Goal: Transaction & Acquisition: Purchase product/service

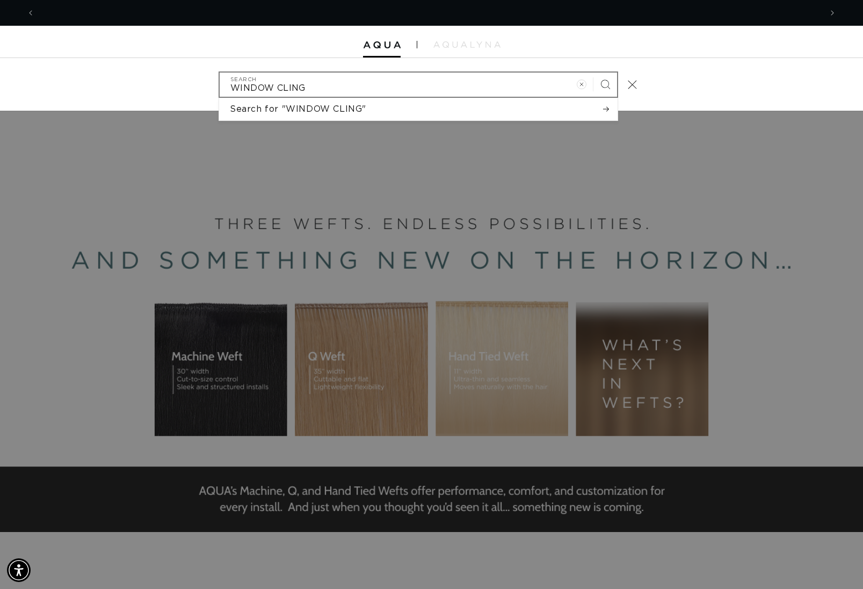
scroll to position [0, 1574]
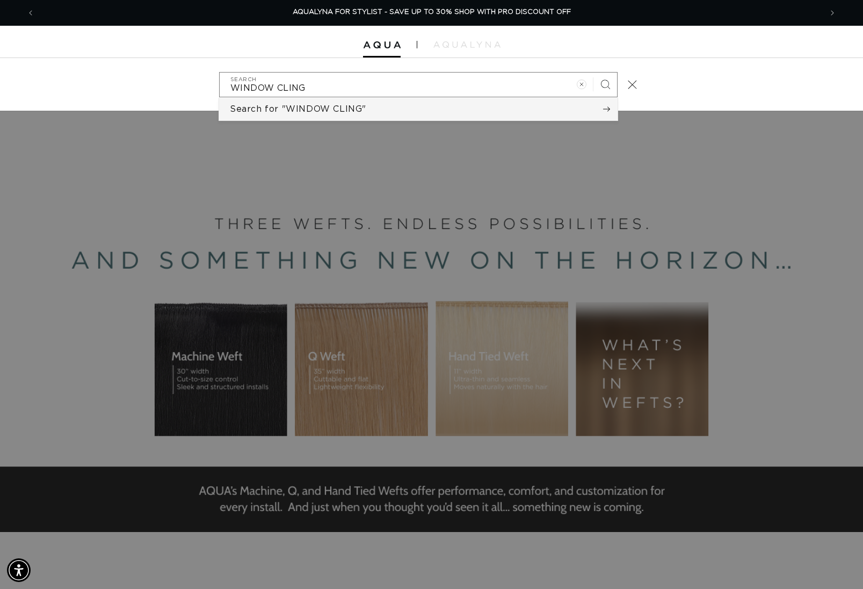
type input "WINDOW CLING"
click at [505, 106] on button "Search for "WINDOW CLING"" at bounding box center [418, 109] width 399 height 23
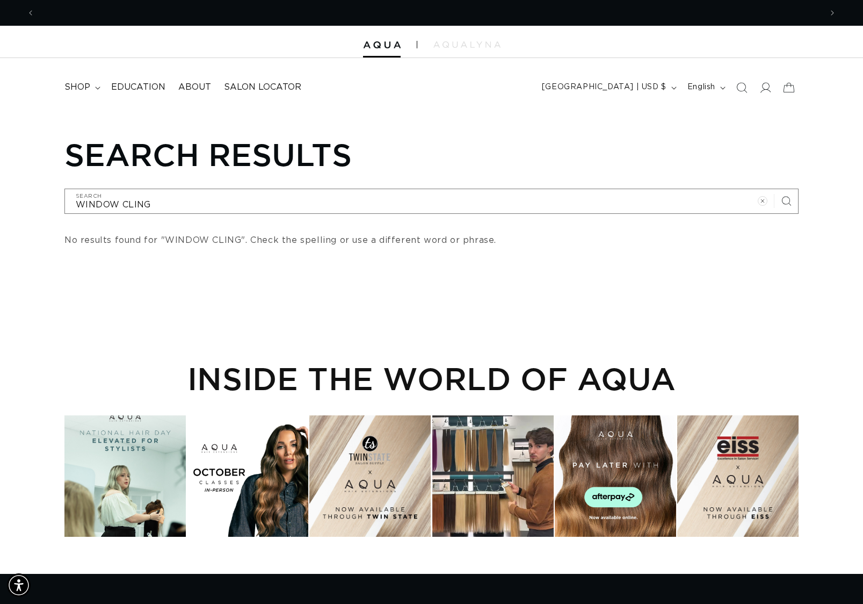
scroll to position [0, 1574]
click at [775, 84] on span at bounding box center [766, 88] width 24 height 24
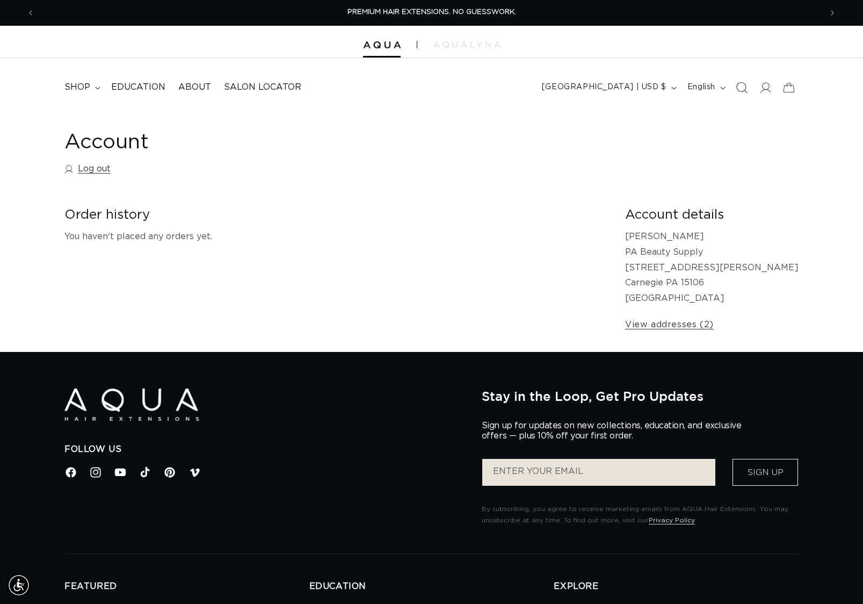
click at [741, 86] on icon "Search" at bounding box center [741, 87] width 11 height 11
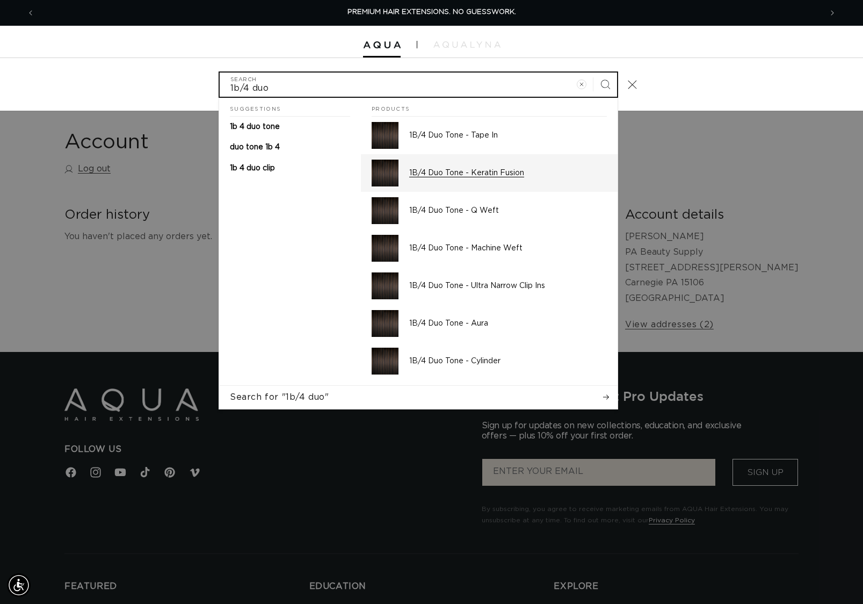
type input "1b/4 duo"
click at [485, 179] on div "1B/4 Duo Tone - Keratin Fusion" at bounding box center [508, 173] width 198 height 27
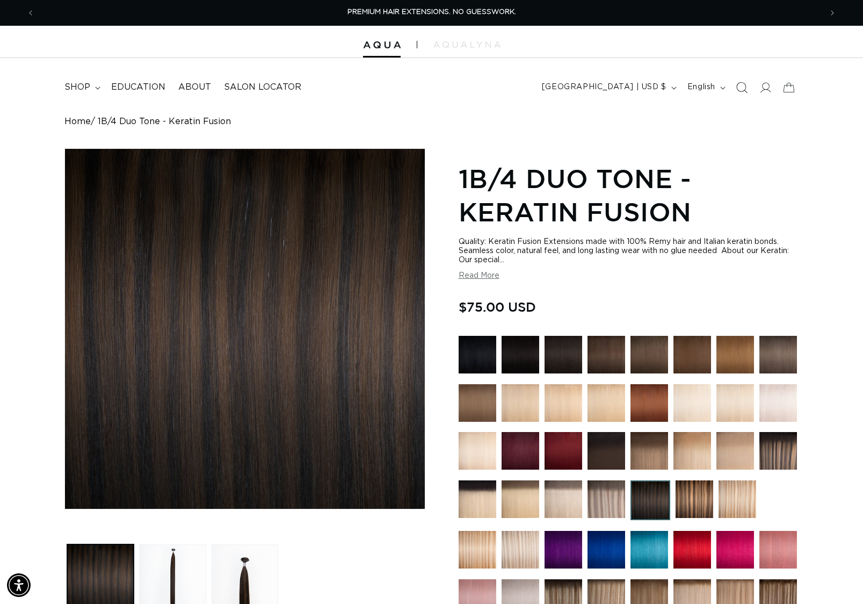
click at [749, 84] on span "Search" at bounding box center [742, 88] width 24 height 24
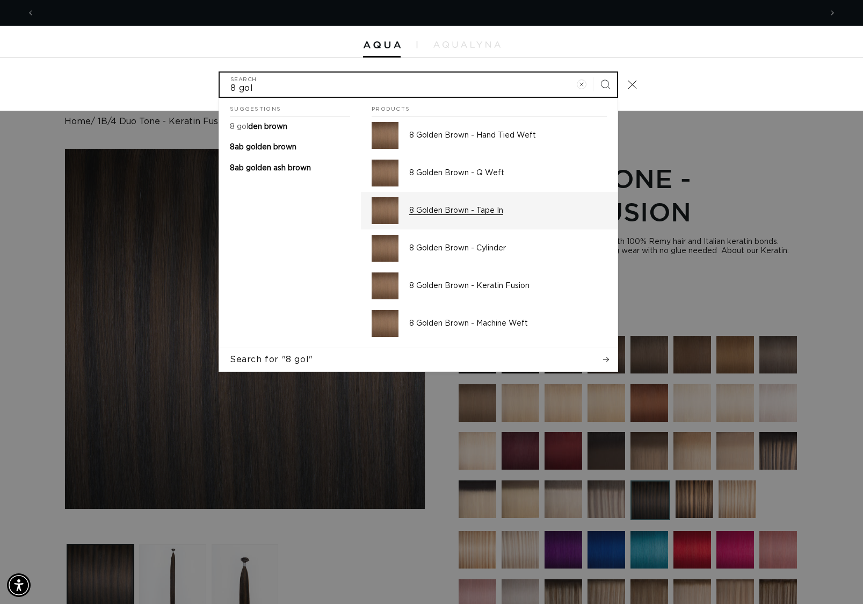
scroll to position [0, 1574]
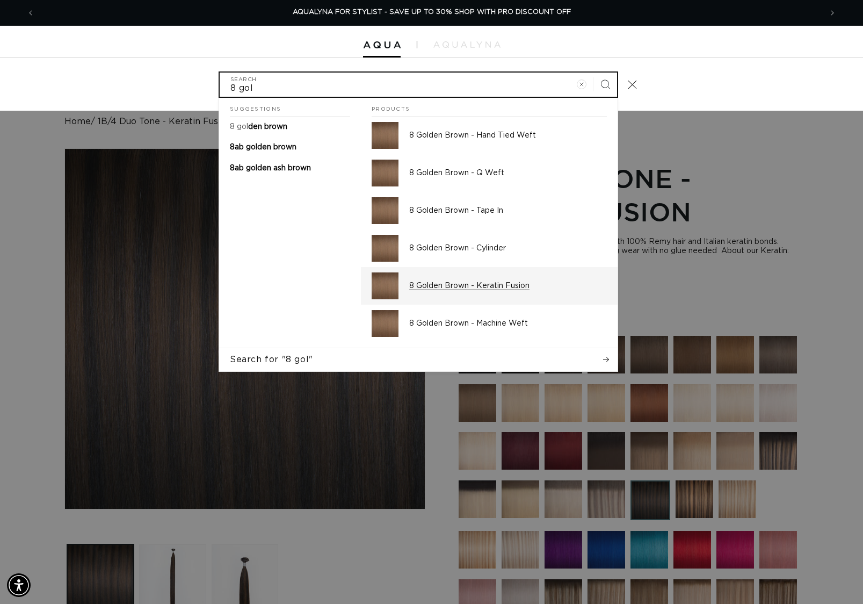
type input "8 gol"
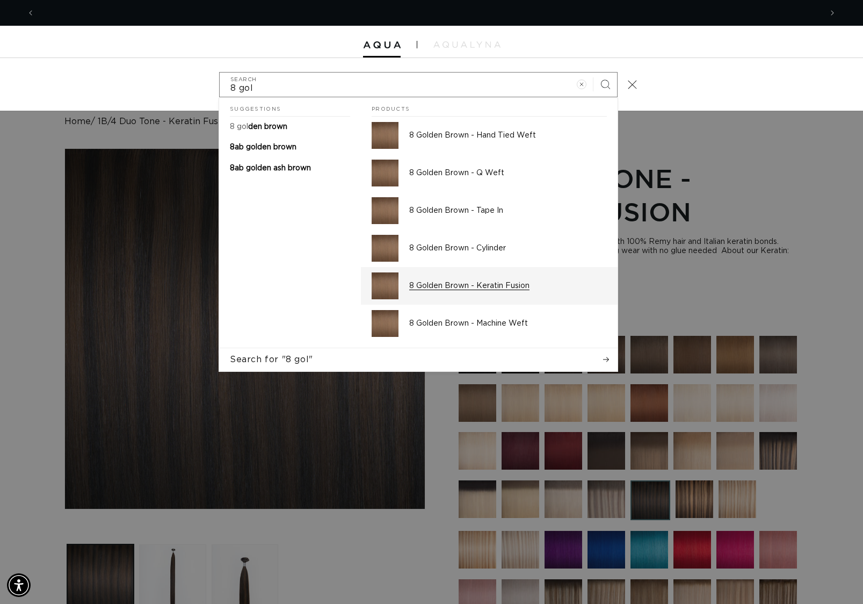
click at [495, 277] on div "8 Golden Brown - Keratin Fusion" at bounding box center [508, 285] width 198 height 27
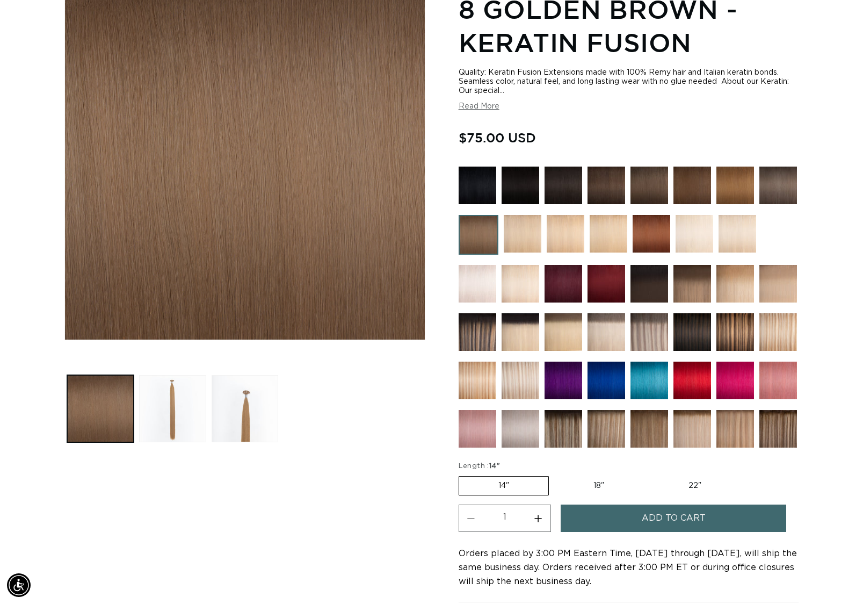
scroll to position [0, 787]
click at [576, 189] on img at bounding box center [564, 186] width 38 height 38
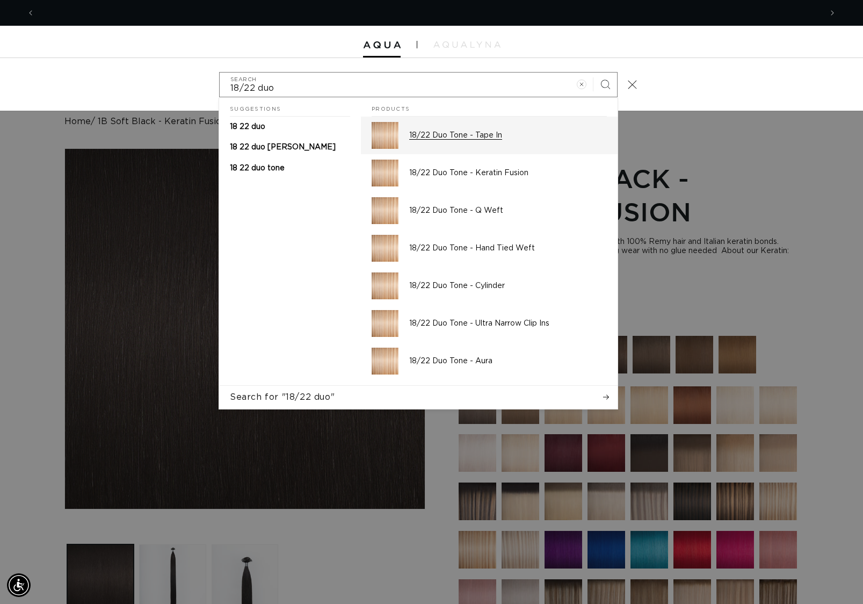
scroll to position [0, 1574]
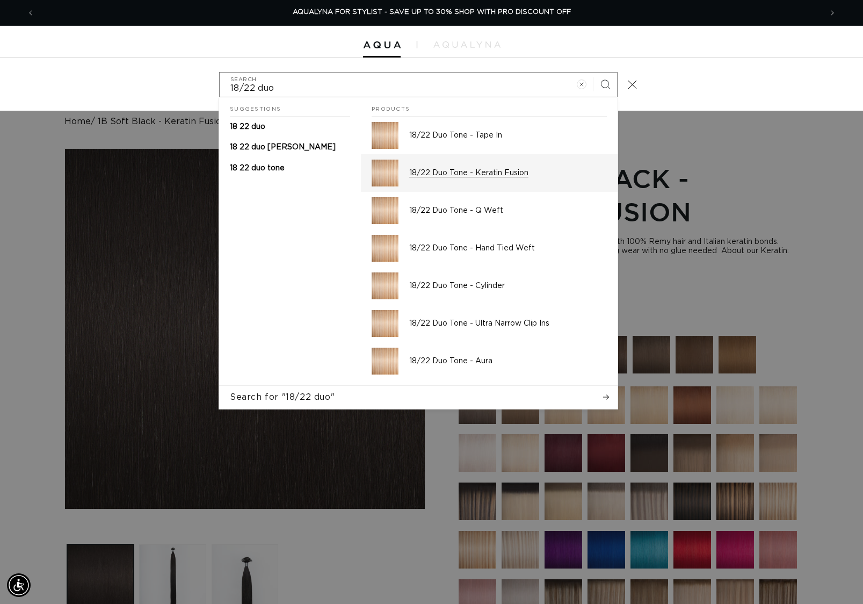
type input "18/22 duo"
click at [446, 168] on p "18/22 Duo Tone - Keratin Fusion" at bounding box center [508, 173] width 198 height 10
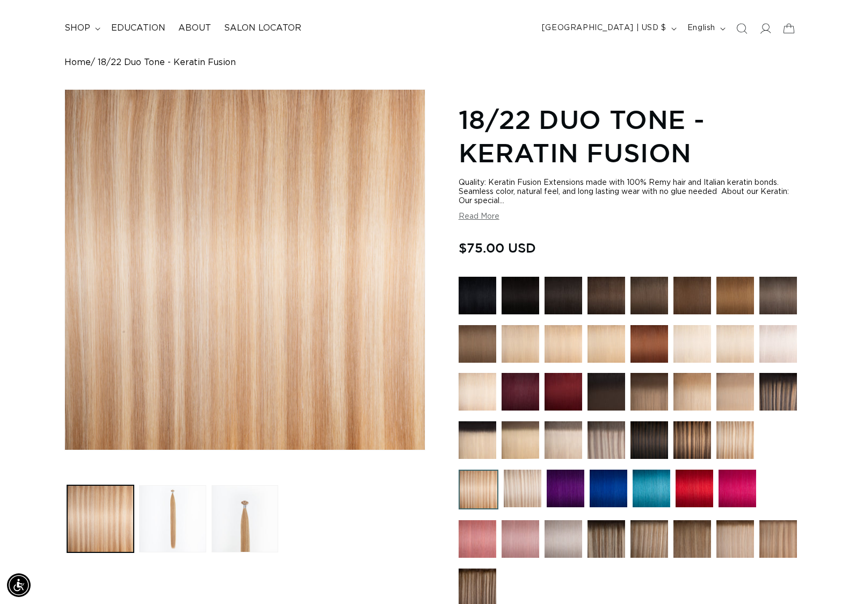
scroll to position [0, 1574]
click at [749, 28] on span "Search" at bounding box center [742, 29] width 24 height 24
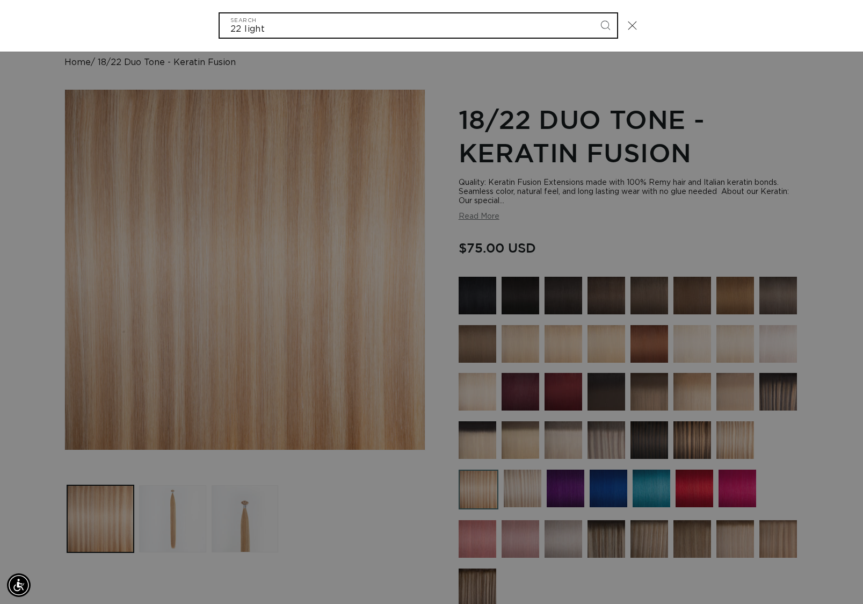
scroll to position [0, 0]
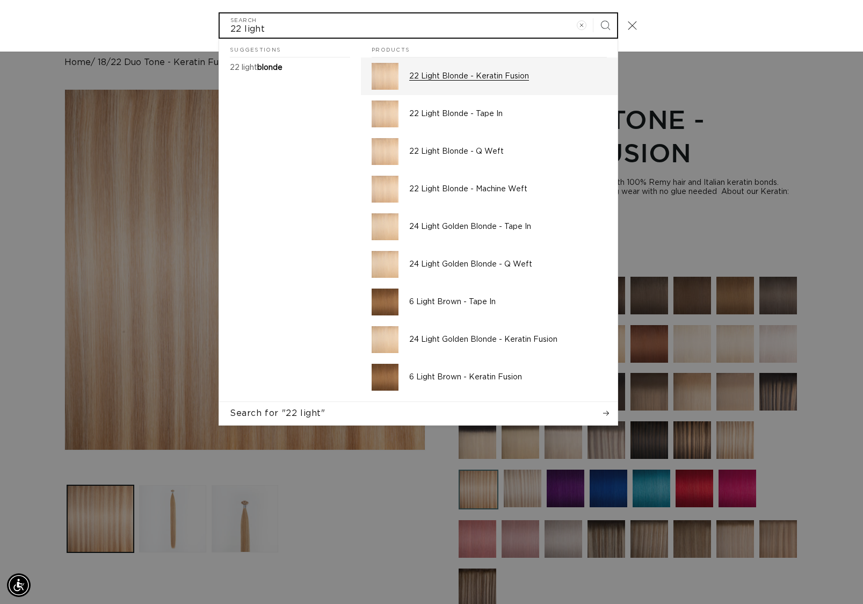
type input "22 light"
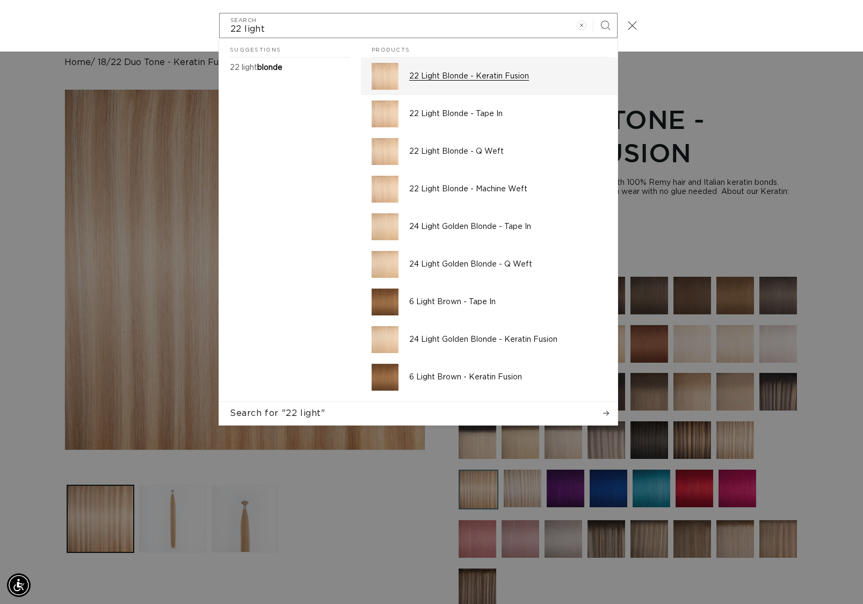
click at [493, 89] on div "22 Light Blonde - Keratin Fusion" at bounding box center [508, 76] width 198 height 27
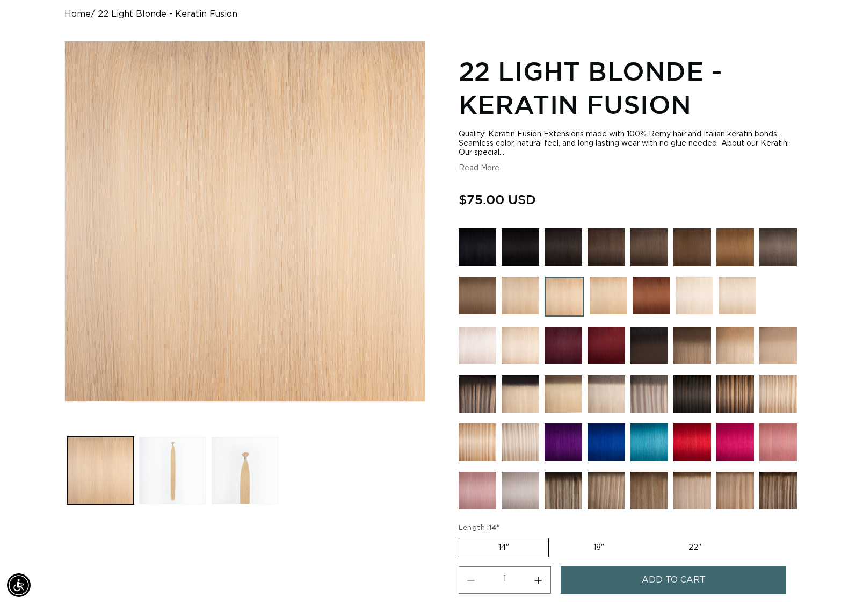
scroll to position [0, 1574]
click at [600, 548] on label "18" Variant sold out or unavailable" at bounding box center [599, 547] width 89 height 18
click at [555, 536] on input "18" Variant sold out or unavailable" at bounding box center [555, 536] width 1 height 1
radio input "true"
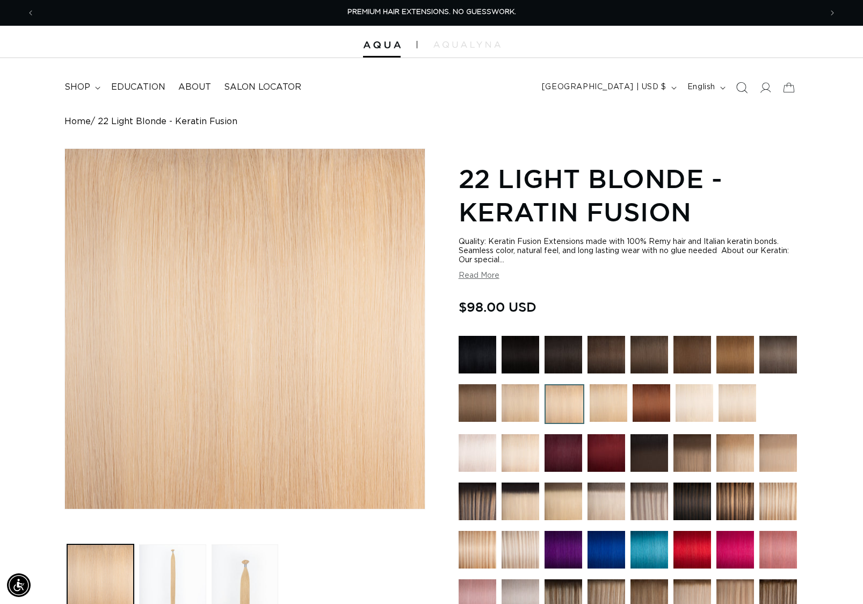
click at [741, 84] on icon "Search" at bounding box center [741, 87] width 11 height 11
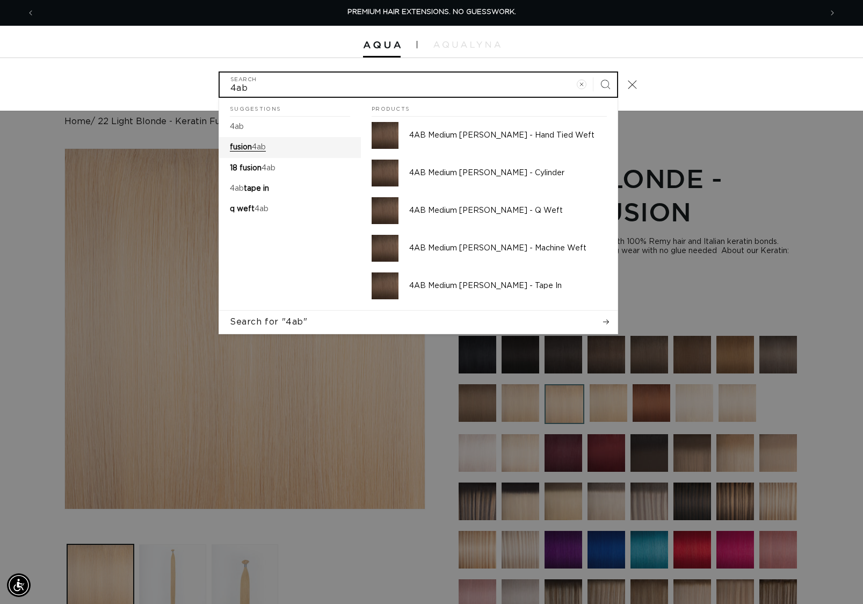
type input "4ab"
click at [280, 147] on link "fusion 4ab" at bounding box center [290, 147] width 142 height 20
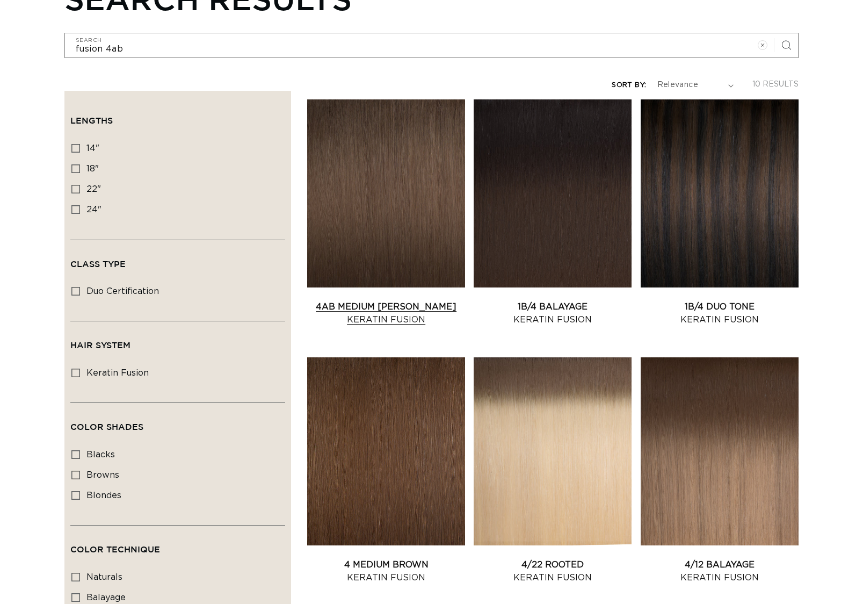
scroll to position [156, 0]
click at [396, 300] on link "4AB Medium Ash Brown Keratin Fusion" at bounding box center [386, 313] width 158 height 26
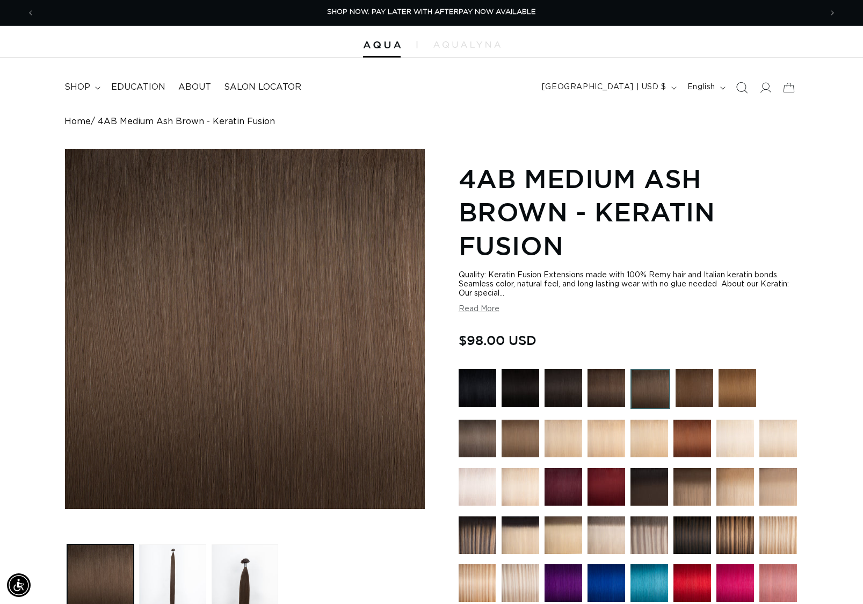
click at [735, 82] on span "Search" at bounding box center [742, 88] width 24 height 24
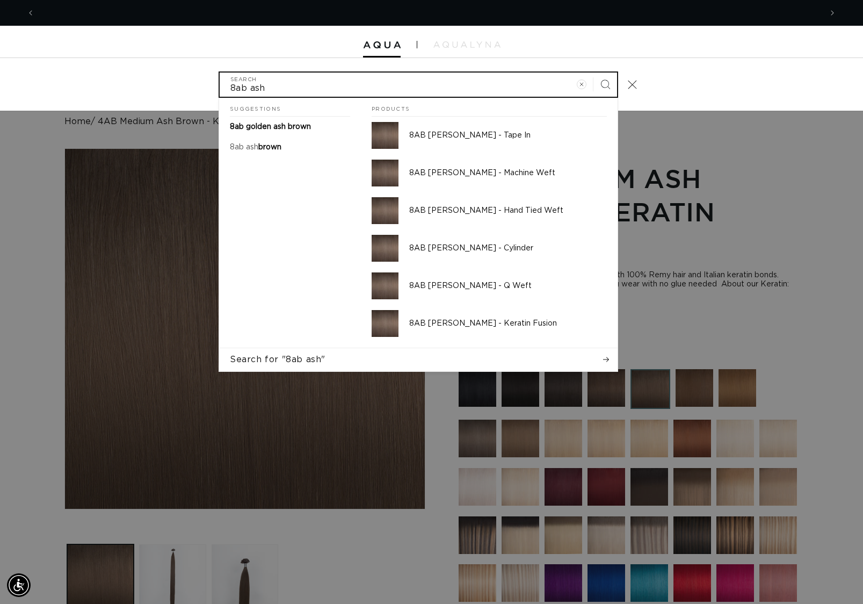
scroll to position [0, 1574]
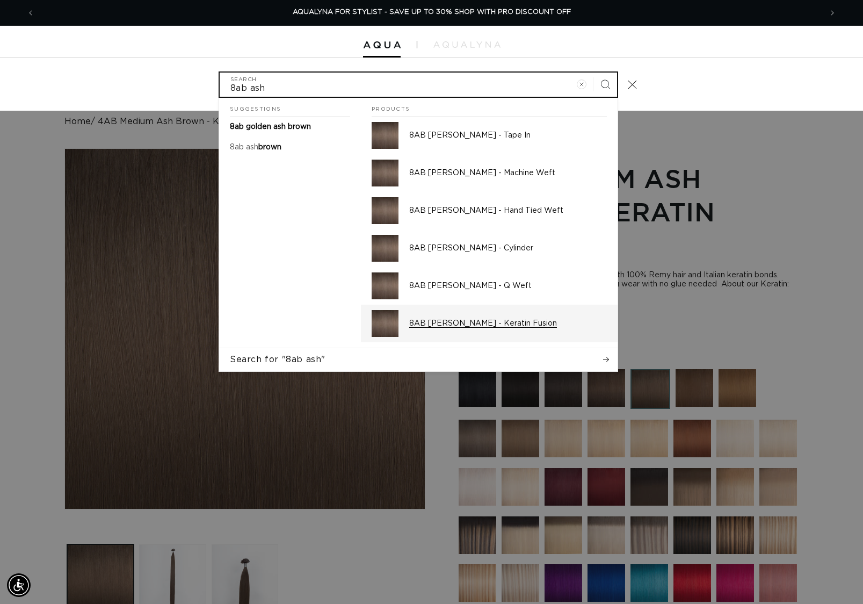
type input "8ab ash"
click at [495, 314] on div "8AB [PERSON_NAME] - Keratin Fusion" at bounding box center [508, 323] width 198 height 27
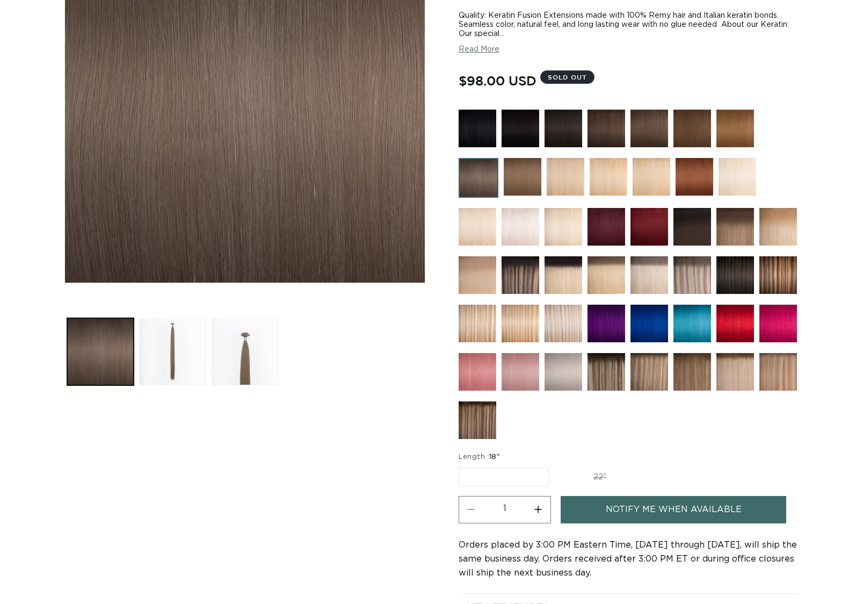
click at [521, 474] on label "18" Variant sold out or unavailable" at bounding box center [504, 476] width 90 height 19
click at [462, 466] on input "18" Variant sold out or unavailable" at bounding box center [462, 465] width 1 height 1
click at [580, 469] on label "22" Variant sold out or unavailable" at bounding box center [600, 477] width 91 height 18
click at [555, 466] on input "22" Variant sold out or unavailable" at bounding box center [555, 465] width 1 height 1
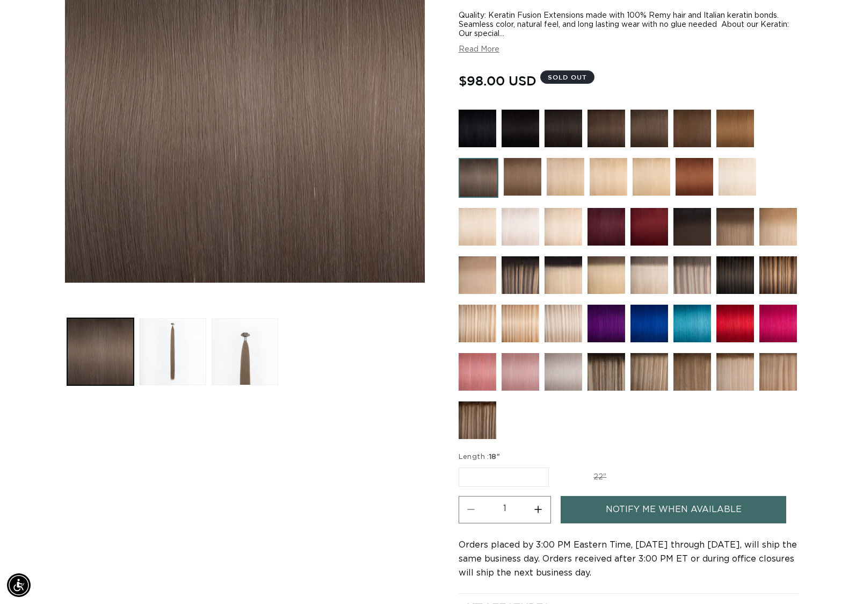
radio input "true"
click at [491, 476] on label "18" Variant sold out or unavailable" at bounding box center [503, 477] width 89 height 18
click at [462, 466] on input "18" Variant sold out or unavailable" at bounding box center [462, 465] width 1 height 1
radio input "true"
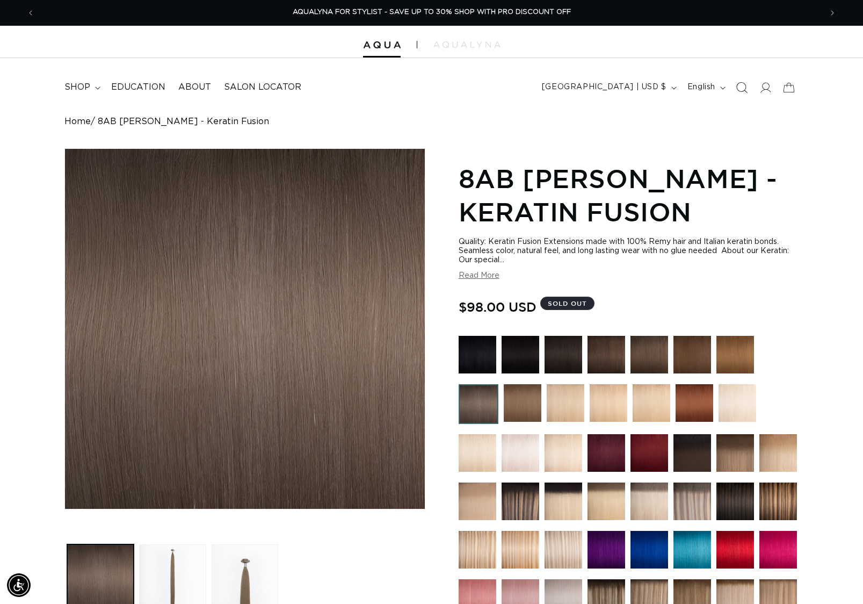
click at [739, 81] on span "Search" at bounding box center [742, 88] width 24 height 24
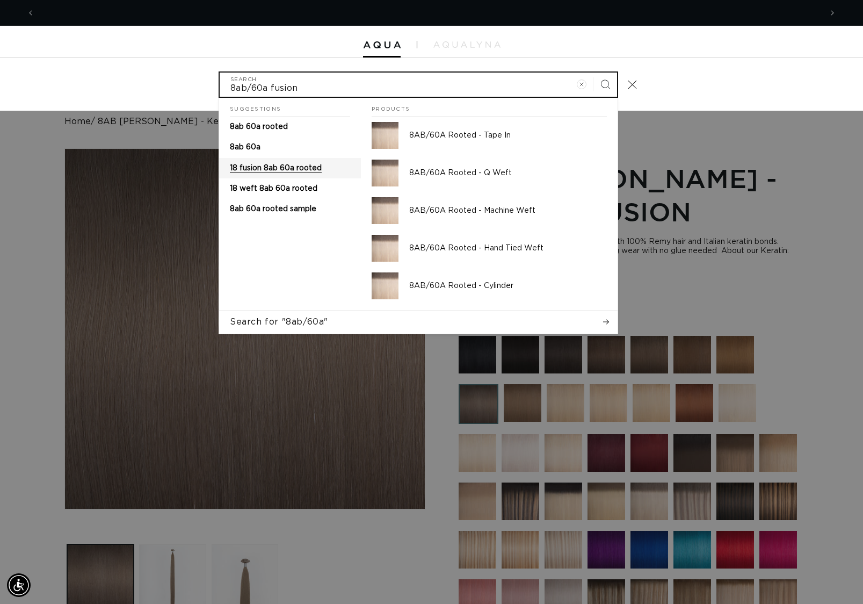
scroll to position [0, 1574]
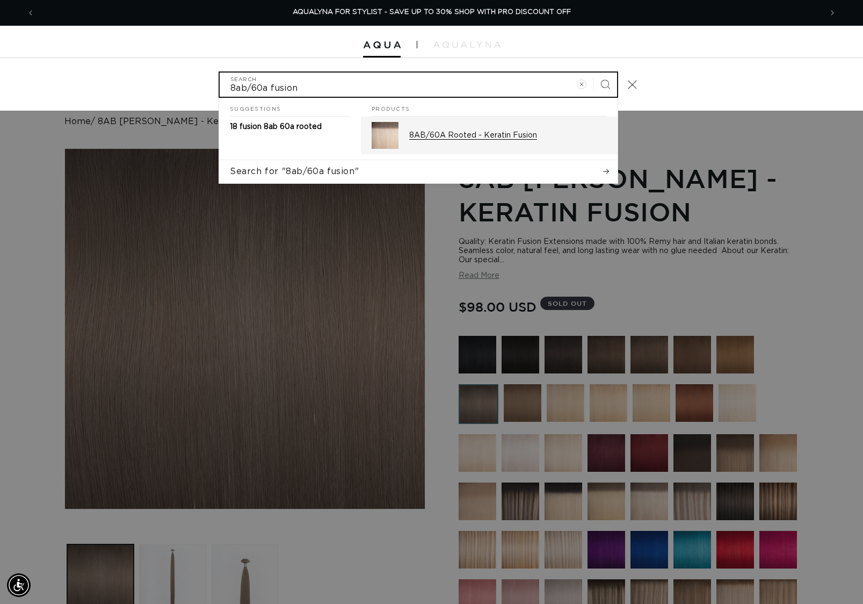
type input "8ab/60a fusion"
click at [482, 146] on div "8AB/60A Rooted - Keratin Fusion" at bounding box center [508, 135] width 198 height 27
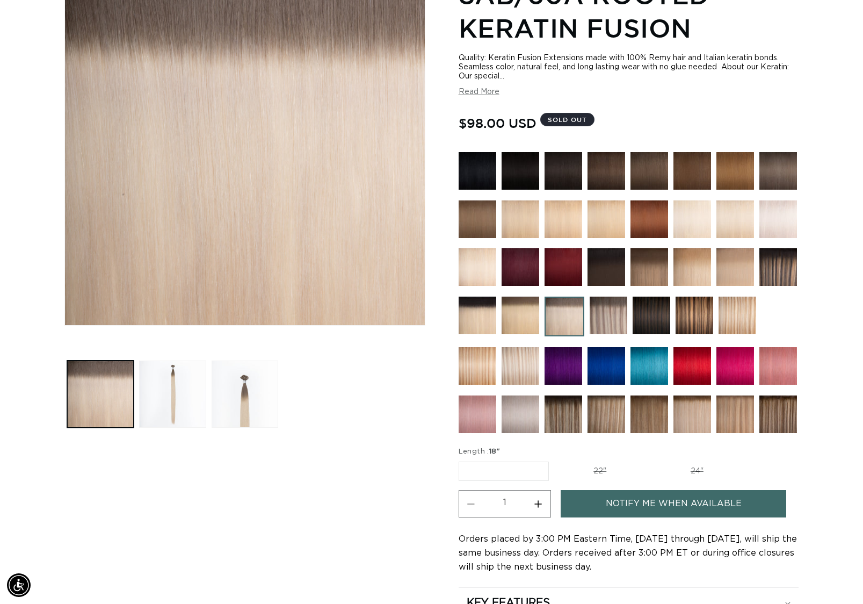
click at [589, 465] on label "22" Variant sold out or unavailable" at bounding box center [600, 471] width 91 height 18
click at [555, 460] on input "22" Variant sold out or unavailable" at bounding box center [555, 459] width 1 height 1
radio input "true"
click at [690, 465] on label "24" Variant sold out or unavailable" at bounding box center [697, 471] width 91 height 18
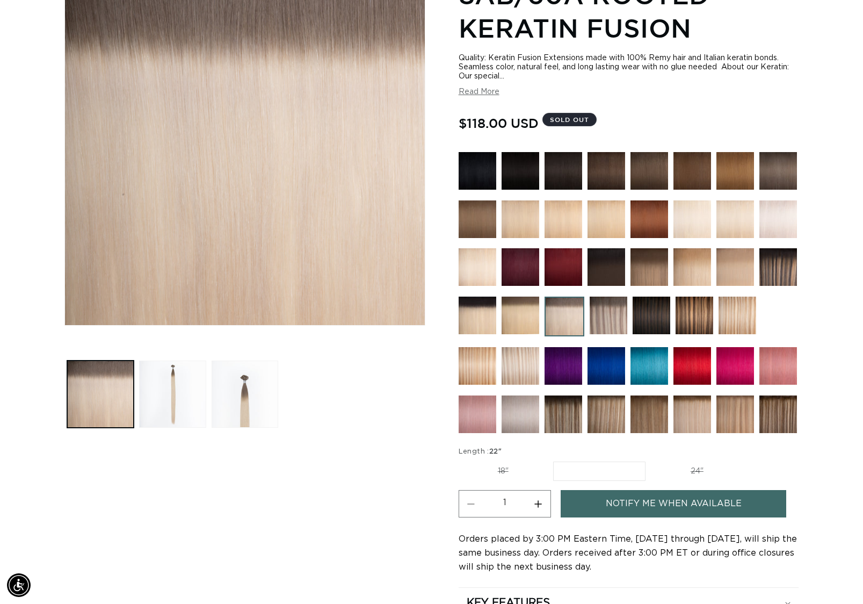
click at [652, 460] on input "24" Variant sold out or unavailable" at bounding box center [651, 459] width 1 height 1
radio input "true"
click at [504, 470] on label "18" Variant sold out or unavailable" at bounding box center [503, 471] width 89 height 18
click at [462, 460] on input "18" Variant sold out or unavailable" at bounding box center [462, 459] width 1 height 1
radio input "true"
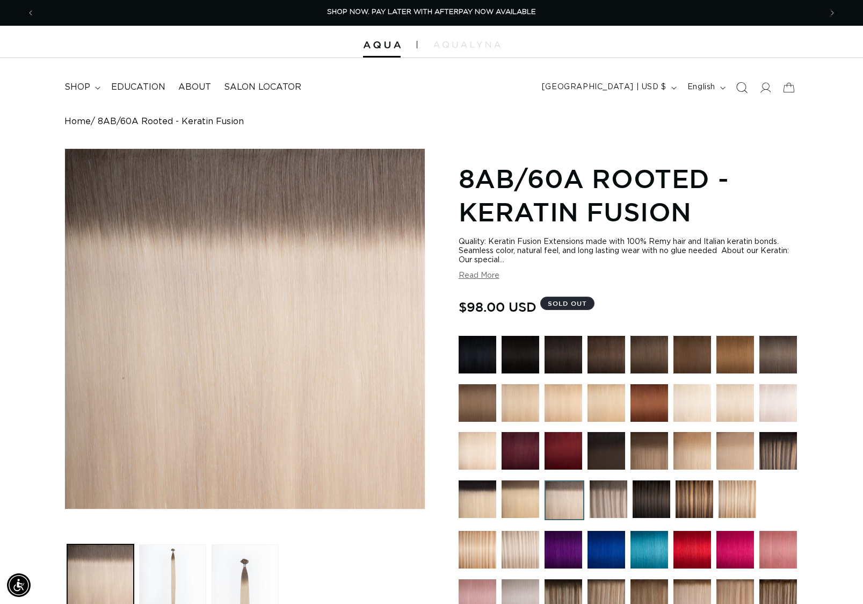
click at [743, 83] on icon "Search" at bounding box center [741, 87] width 11 height 11
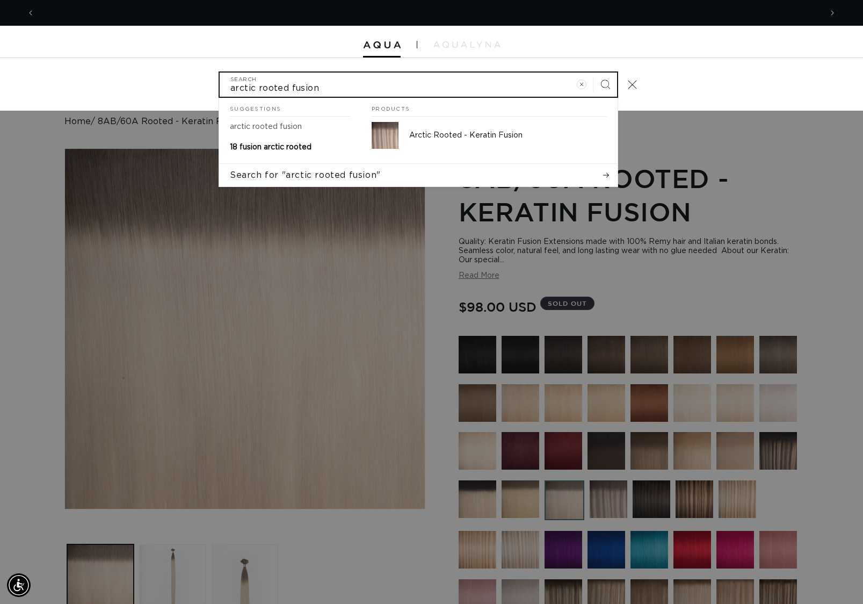
scroll to position [0, 1574]
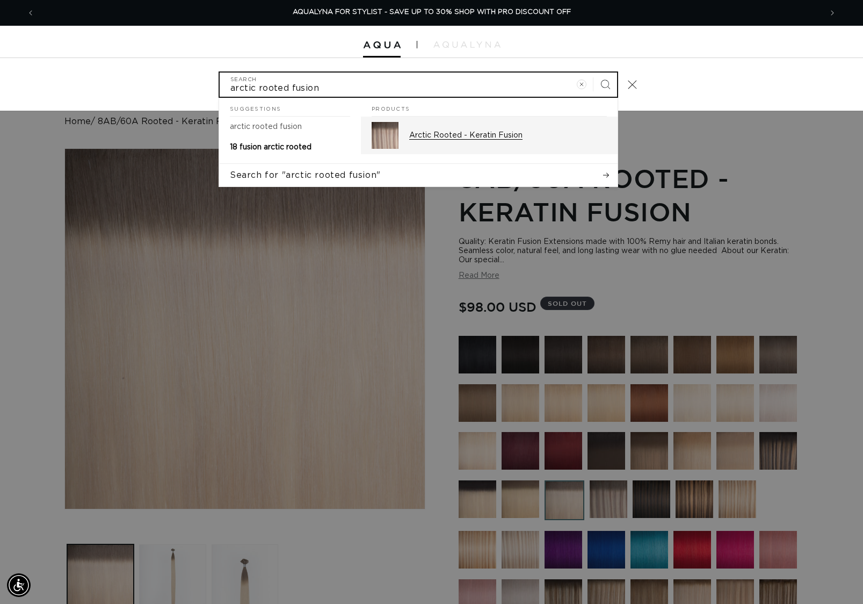
type input "arctic rooted fusion"
click at [479, 133] on p "Arctic Rooted - Keratin Fusion" at bounding box center [508, 136] width 198 height 10
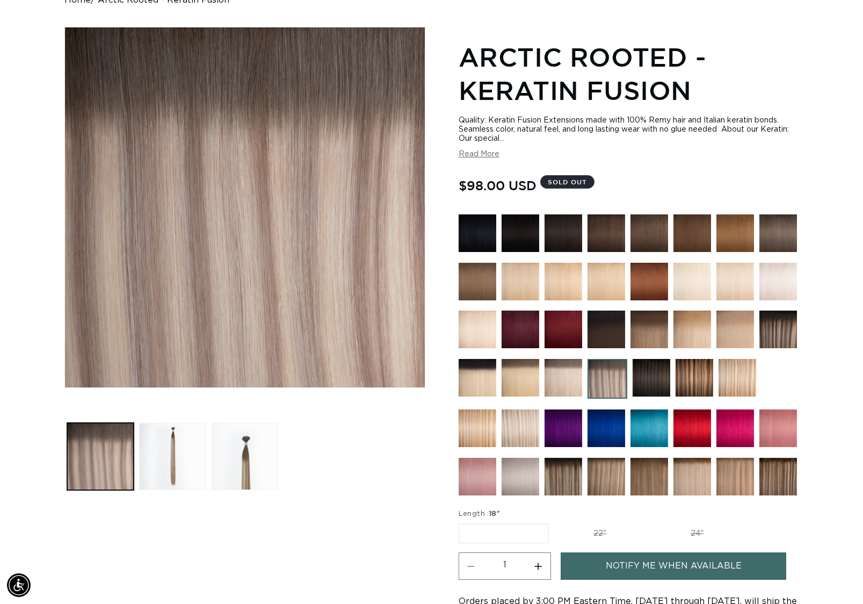
scroll to position [0, 787]
click at [599, 528] on label "22" Variant sold out or unavailable" at bounding box center [600, 533] width 91 height 18
click at [555, 522] on input "22" Variant sold out or unavailable" at bounding box center [555, 522] width 1 height 1
radio input "true"
click at [501, 534] on label "18" Variant sold out or unavailable" at bounding box center [503, 533] width 89 height 18
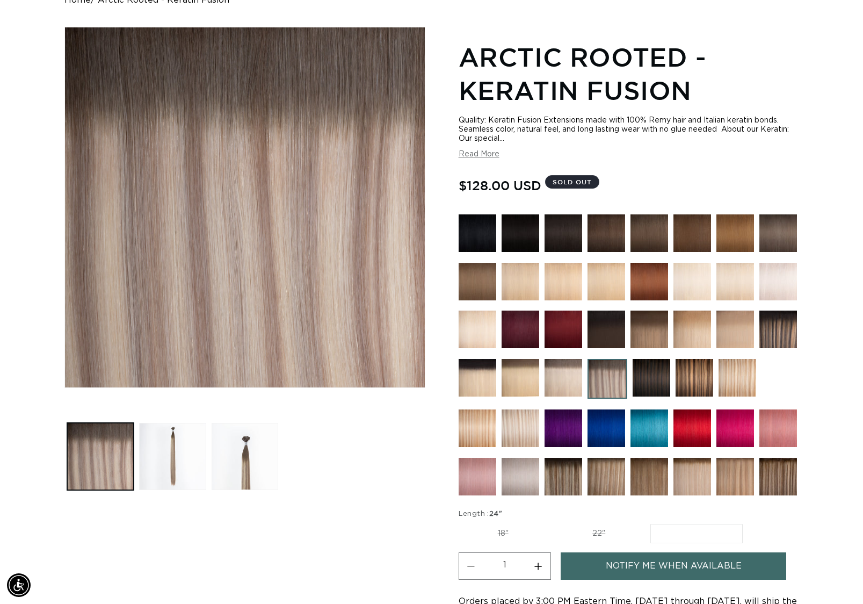
click at [462, 522] on input "18" Variant sold out or unavailable" at bounding box center [462, 522] width 1 height 1
radio input "true"
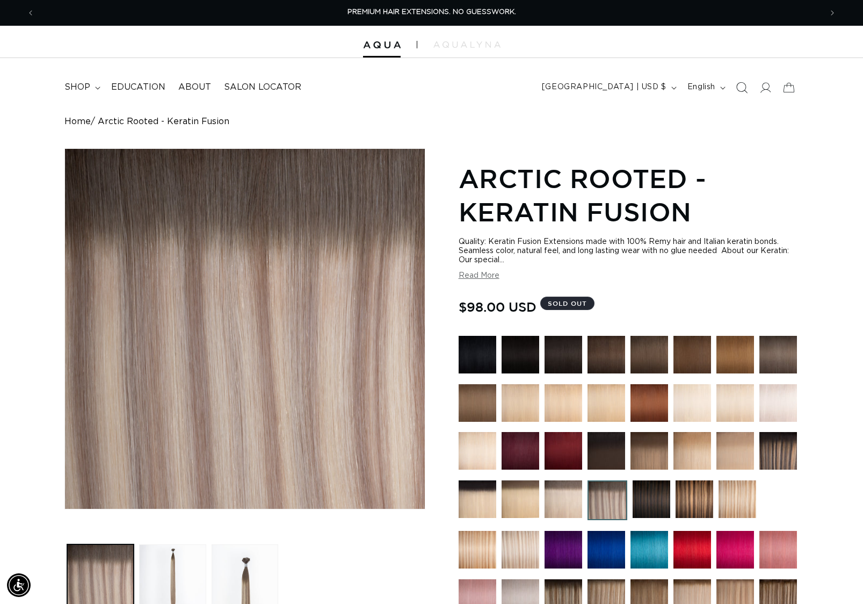
click at [743, 85] on icon "Search" at bounding box center [741, 87] width 11 height 11
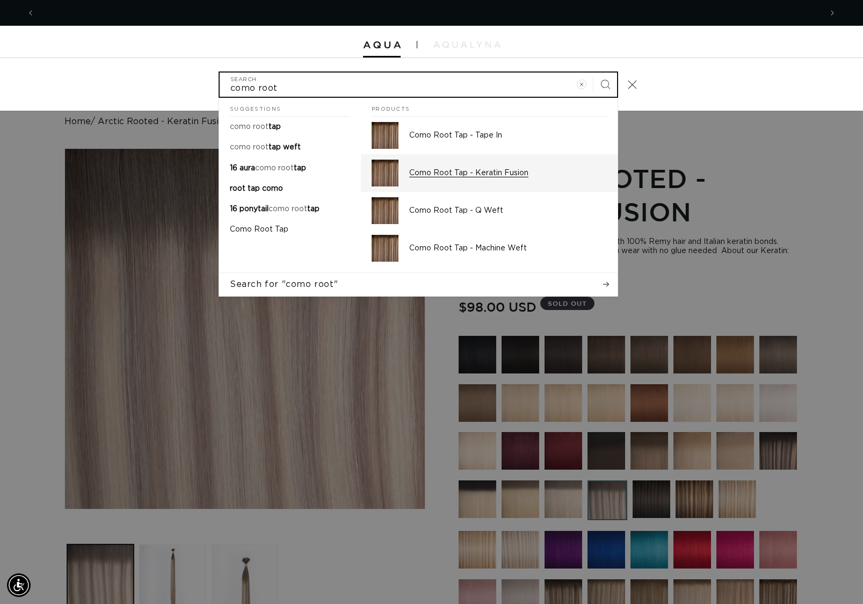
scroll to position [0, 1574]
type input "como root"
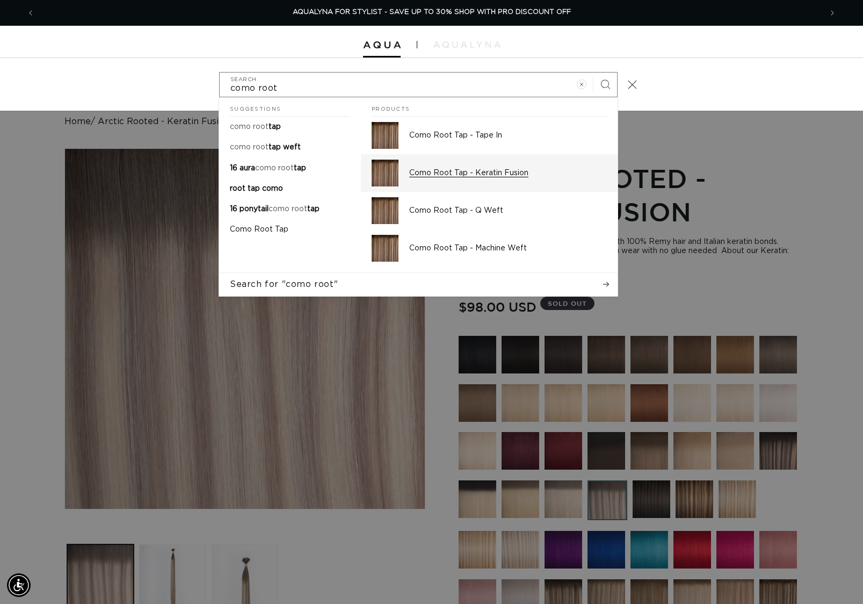
click at [517, 171] on p "Como Root Tap - Keratin Fusion" at bounding box center [508, 173] width 198 height 10
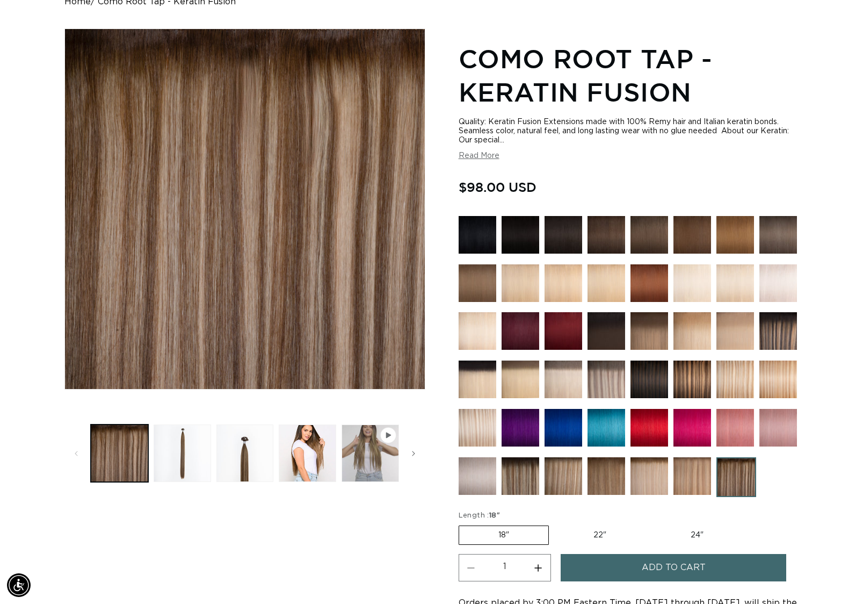
scroll to position [138, 0]
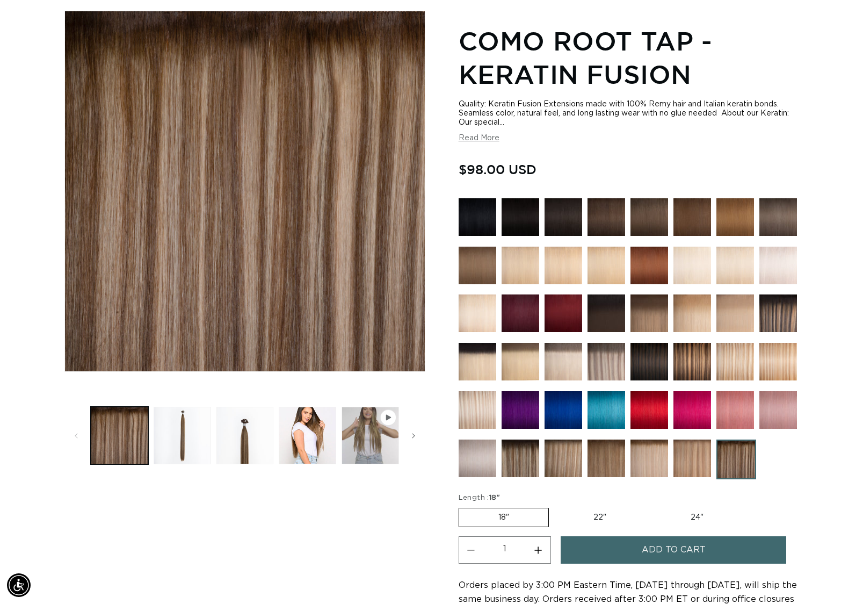
click at [743, 404] on img at bounding box center [736, 410] width 38 height 38
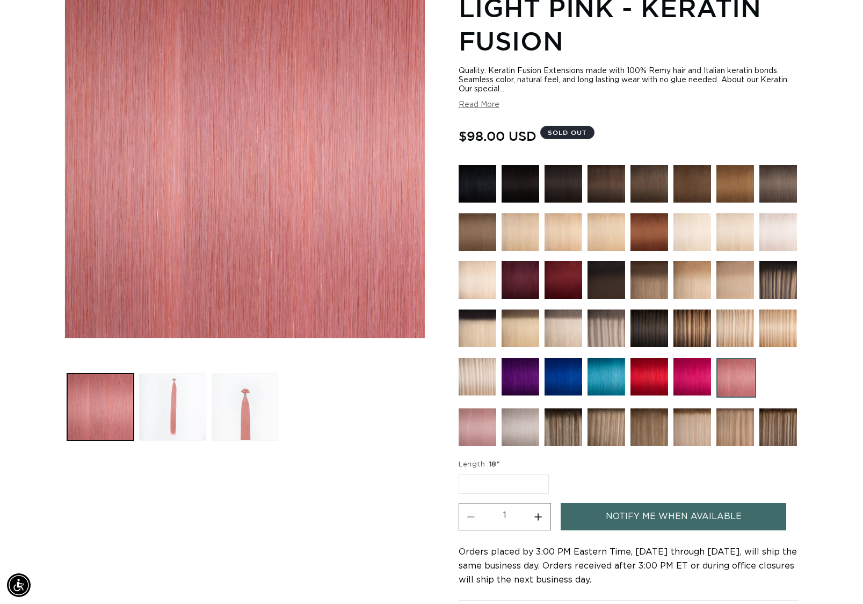
scroll to position [0, 787]
click at [568, 483] on fieldset "Length : 18" 18" Variant sold out or unavailable" at bounding box center [577, 477] width 236 height 36
click at [498, 481] on label "18" Variant sold out or unavailable" at bounding box center [504, 483] width 90 height 19
click at [462, 473] on input "18" Variant sold out or unavailable" at bounding box center [462, 472] width 1 height 1
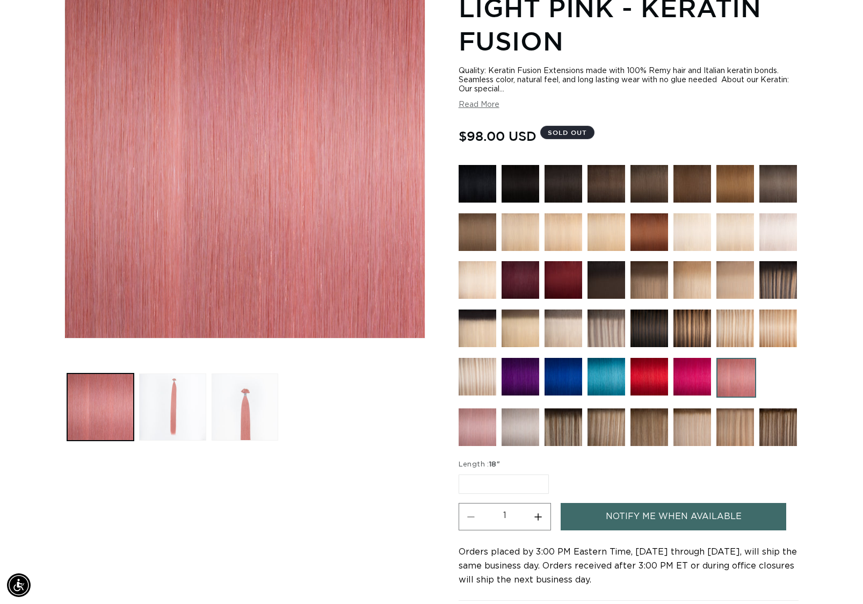
click at [704, 376] on img at bounding box center [693, 377] width 38 height 38
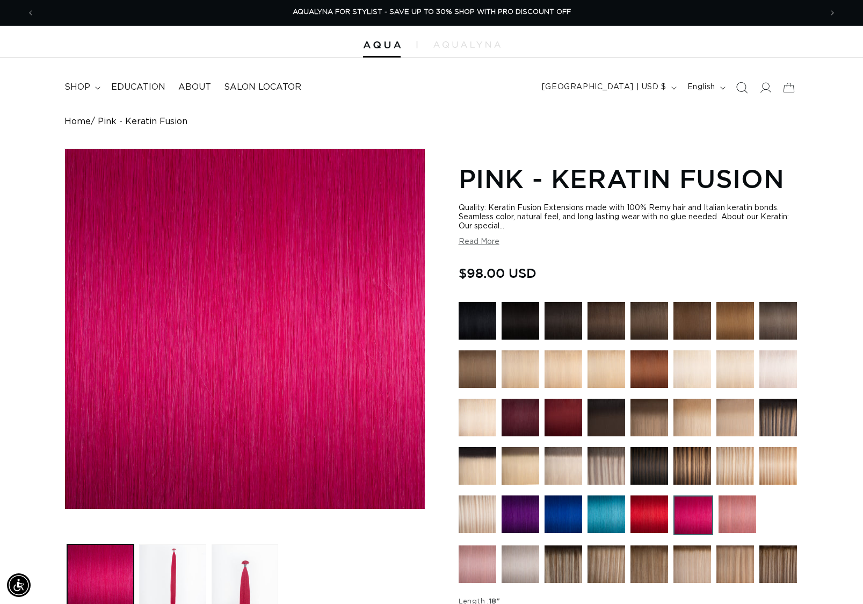
click at [743, 84] on icon "Search" at bounding box center [741, 87] width 11 height 11
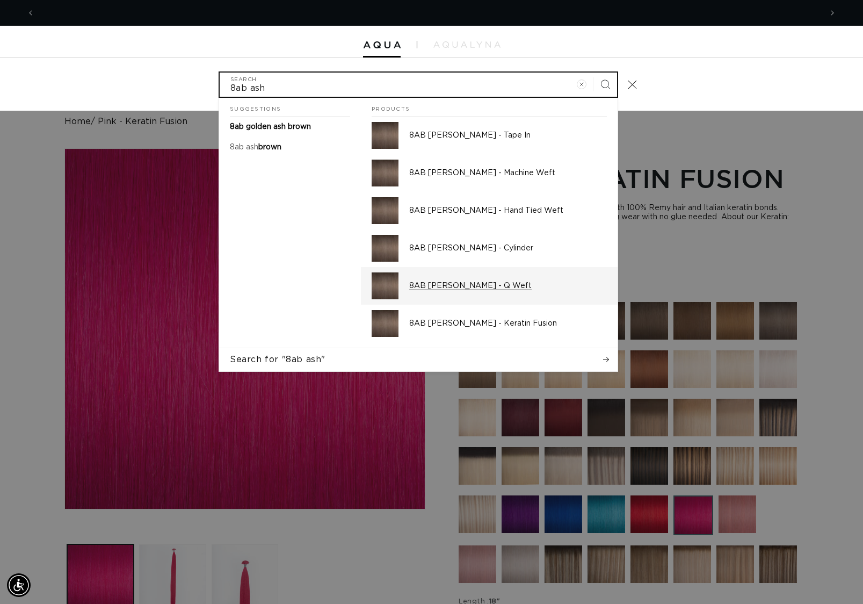
scroll to position [0, 787]
type input "8ab ash"
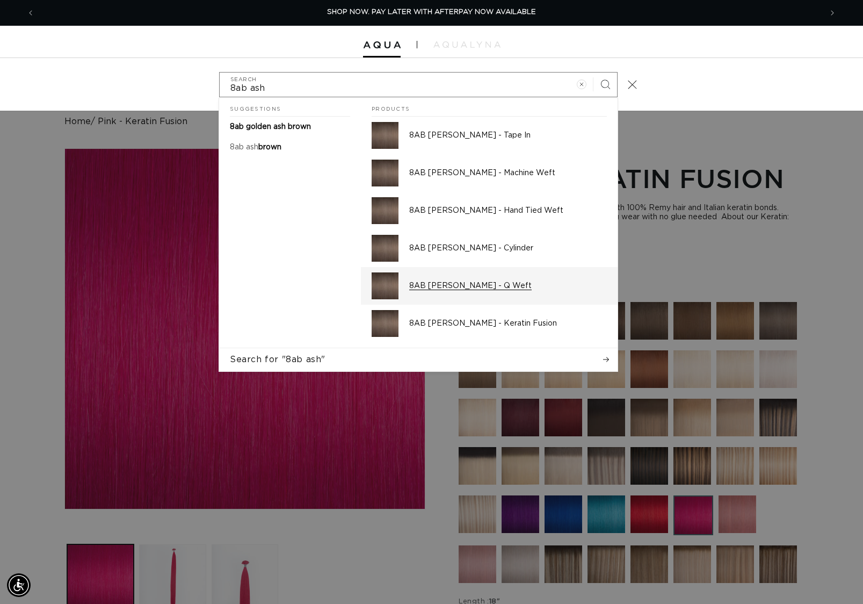
click at [509, 291] on div "8AB [PERSON_NAME] - Q Weft" at bounding box center [508, 285] width 198 height 27
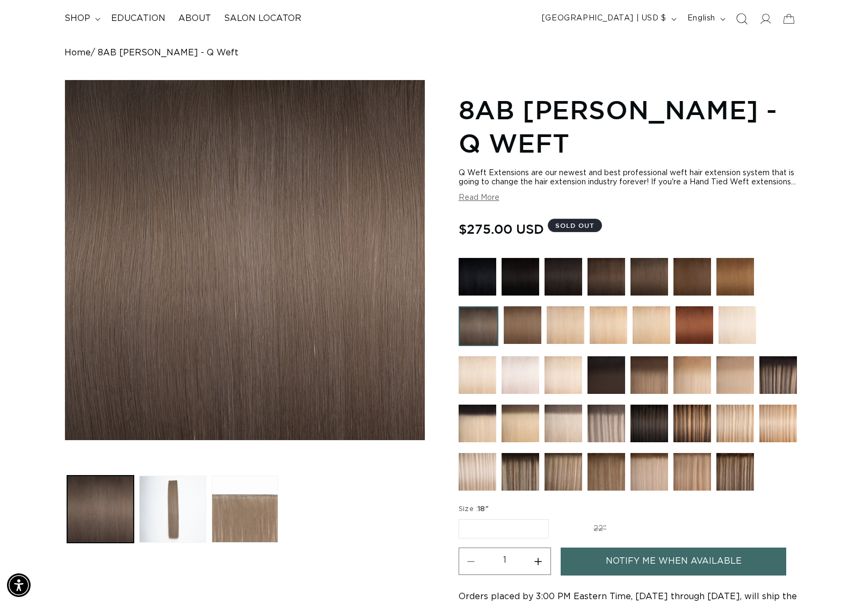
scroll to position [71, 0]
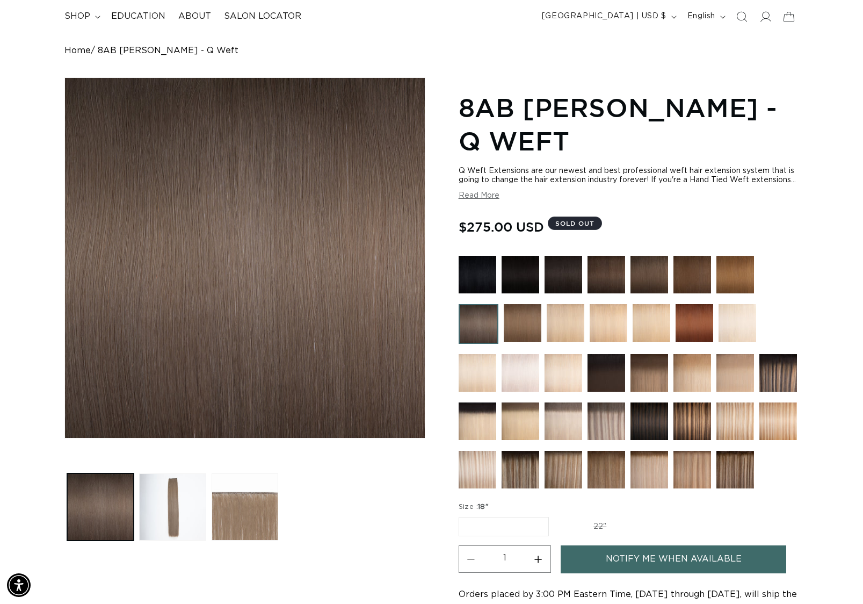
drag, startPoint x: 743, startPoint y: 12, endPoint x: 738, endPoint y: 25, distance: 13.8
click at [743, 12] on icon "Search" at bounding box center [742, 16] width 11 height 11
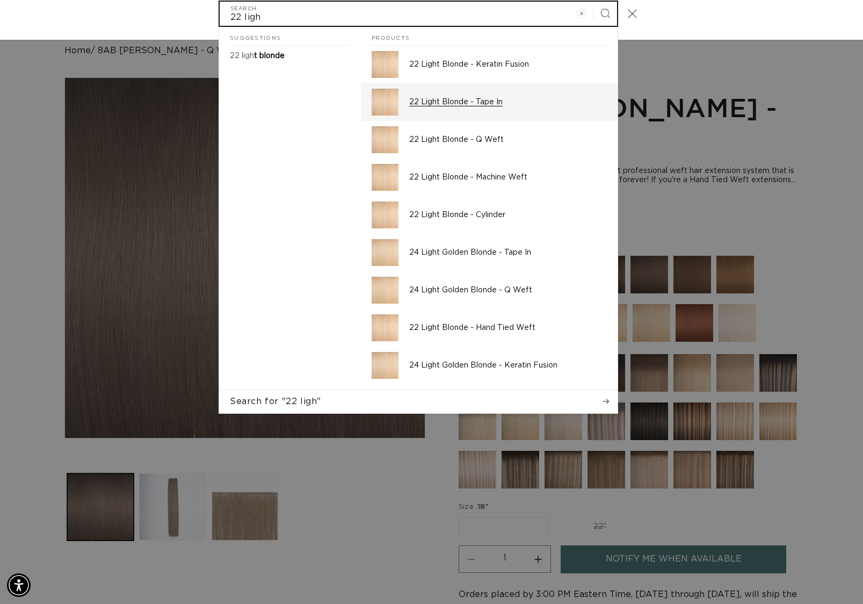
scroll to position [0, 1574]
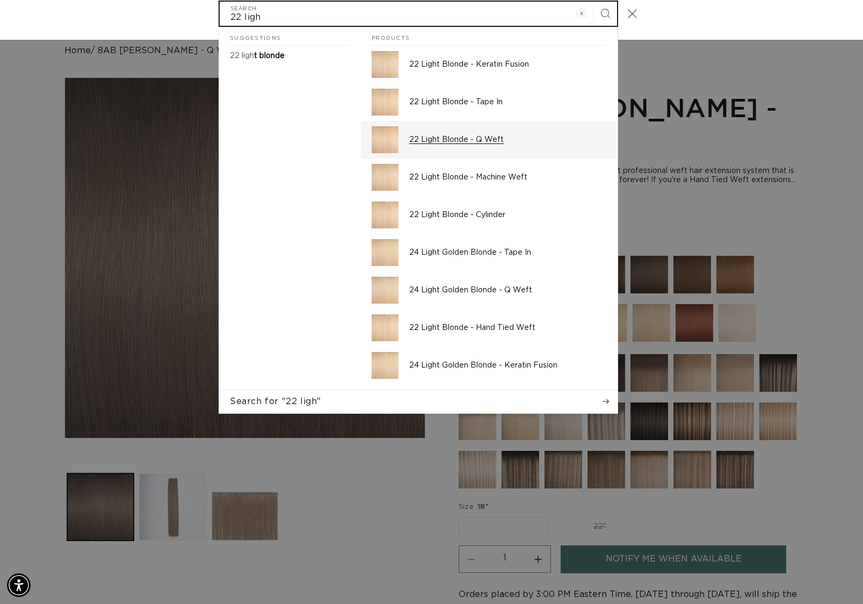
type input "22 ligh"
click at [507, 135] on p "22 Light Blonde - Q Weft" at bounding box center [508, 140] width 198 height 10
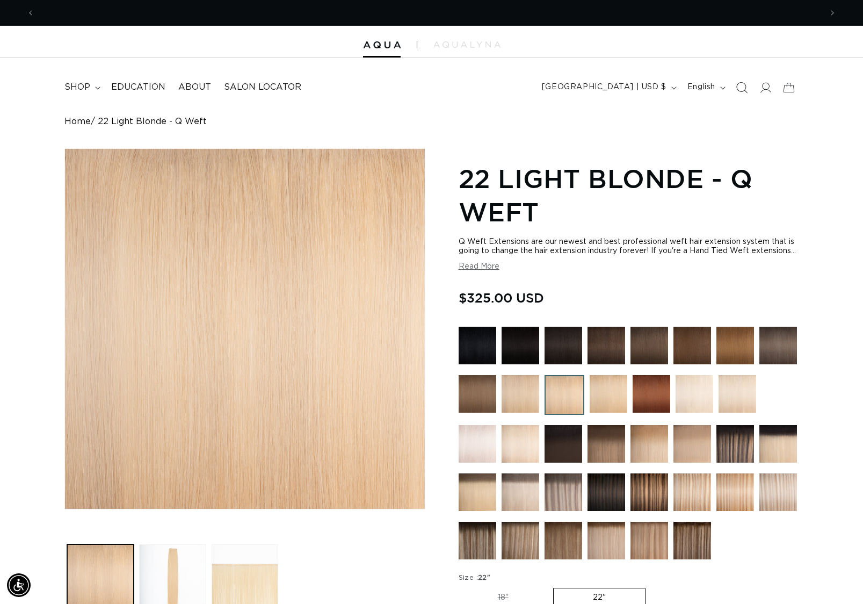
click at [743, 88] on icon "Search" at bounding box center [741, 87] width 11 height 11
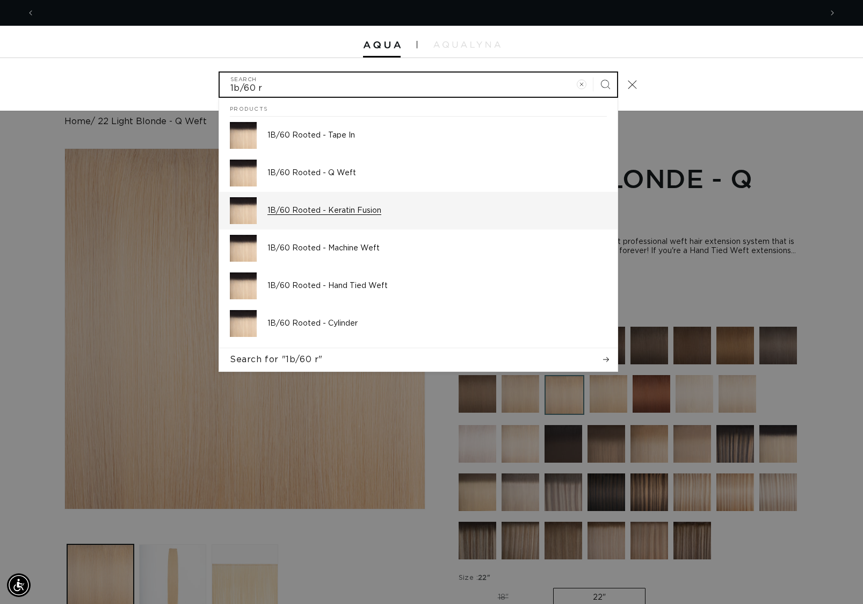
scroll to position [0, 787]
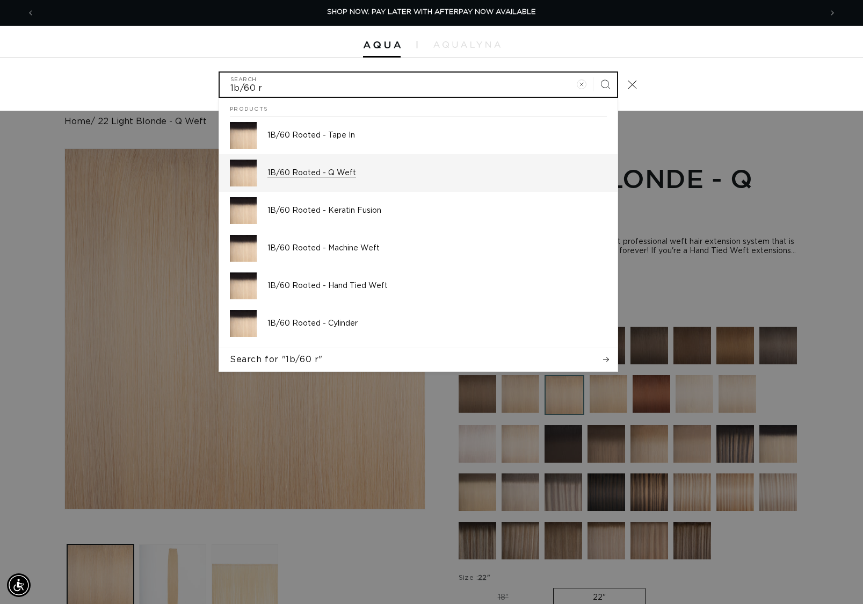
type input "1b/60 r"
click at [342, 188] on link "1B/60 Rooted - Q Weft" at bounding box center [418, 173] width 399 height 38
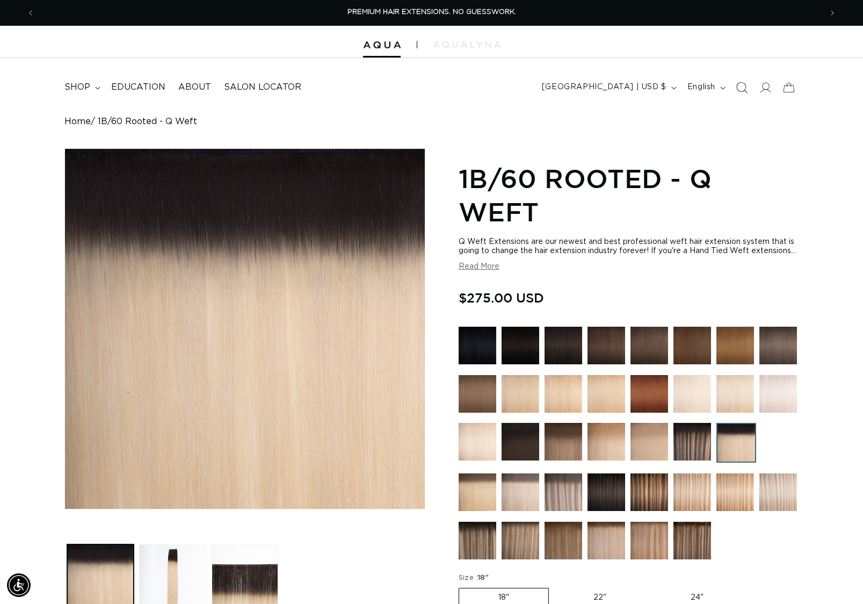
click at [748, 84] on span "Search" at bounding box center [742, 88] width 24 height 24
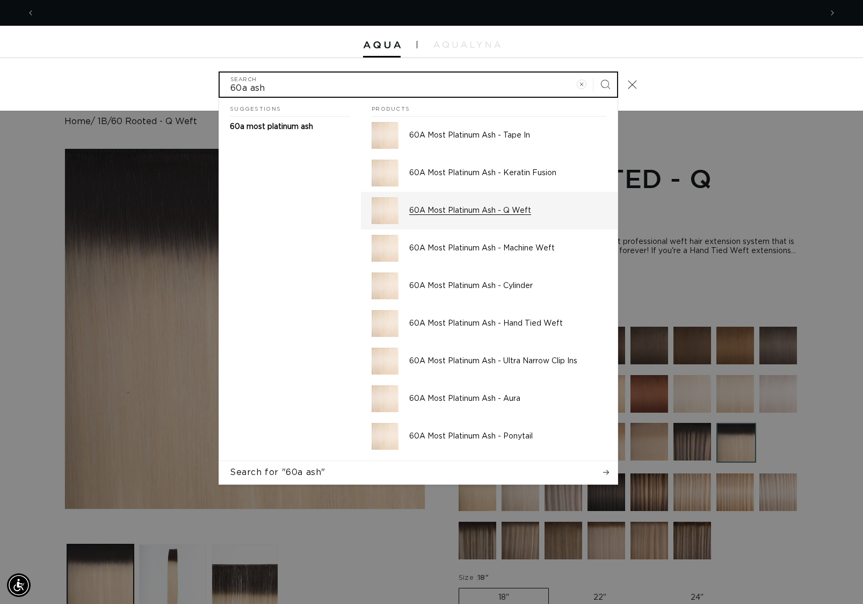
type input "60a ash"
click at [542, 209] on p "60A Most Platinum Ash - Q Weft" at bounding box center [508, 211] width 198 height 10
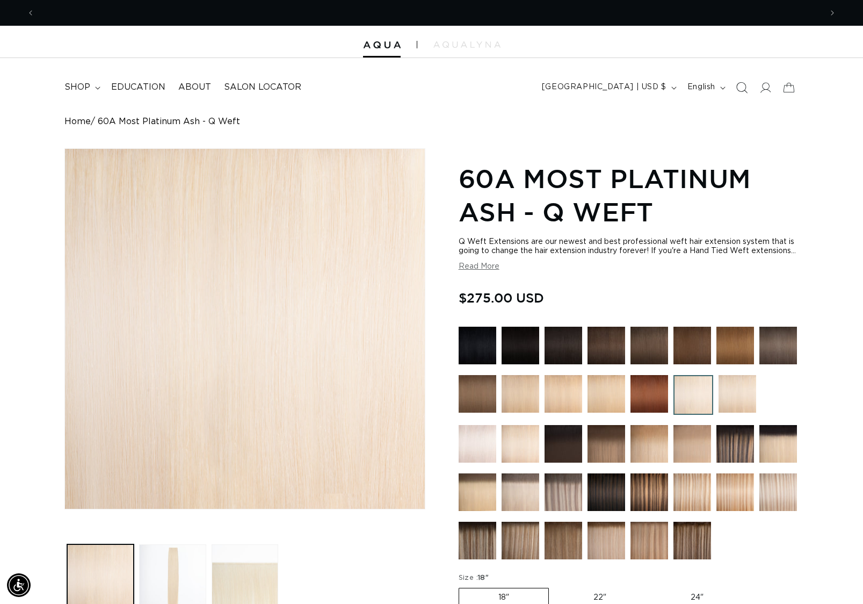
scroll to position [0, 1574]
click at [744, 84] on icon "Search" at bounding box center [741, 87] width 11 height 11
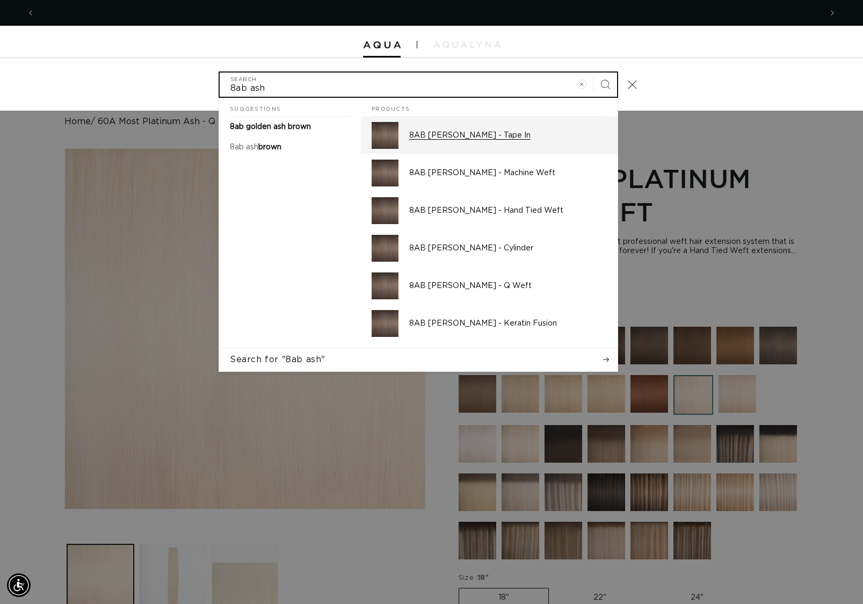
scroll to position [0, 787]
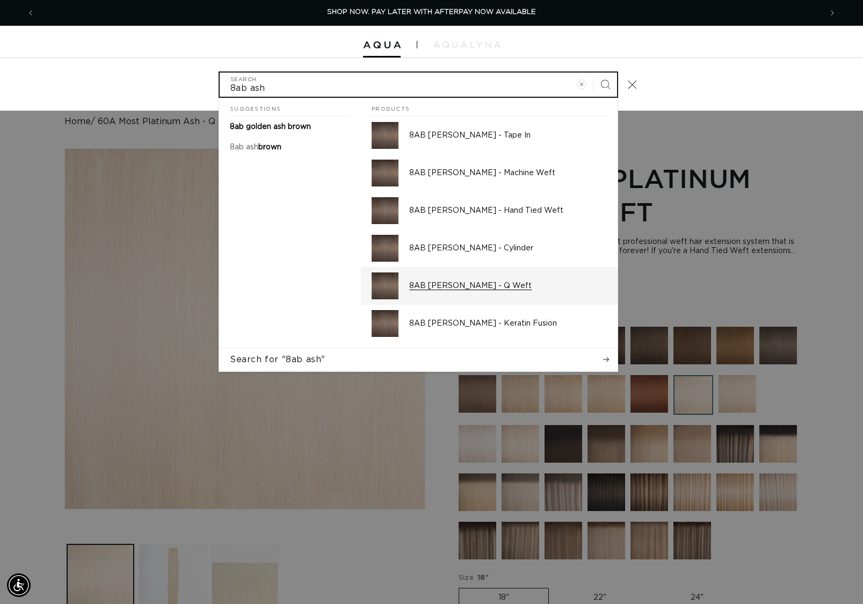
type input "8ab ash"
click at [506, 298] on div "8AB Ash Brown - Q Weft" at bounding box center [508, 285] width 198 height 27
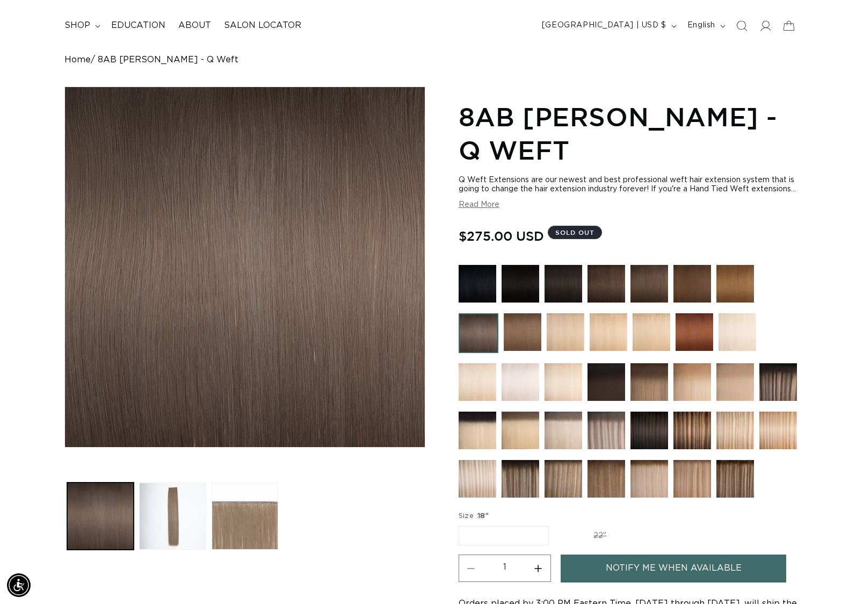
scroll to position [44, 0]
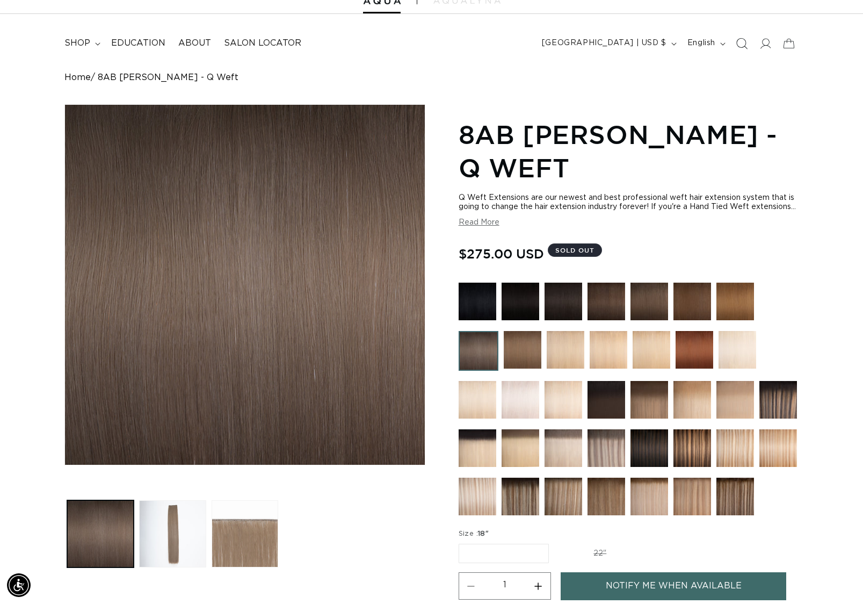
click at [745, 44] on icon "Search" at bounding box center [741, 43] width 11 height 11
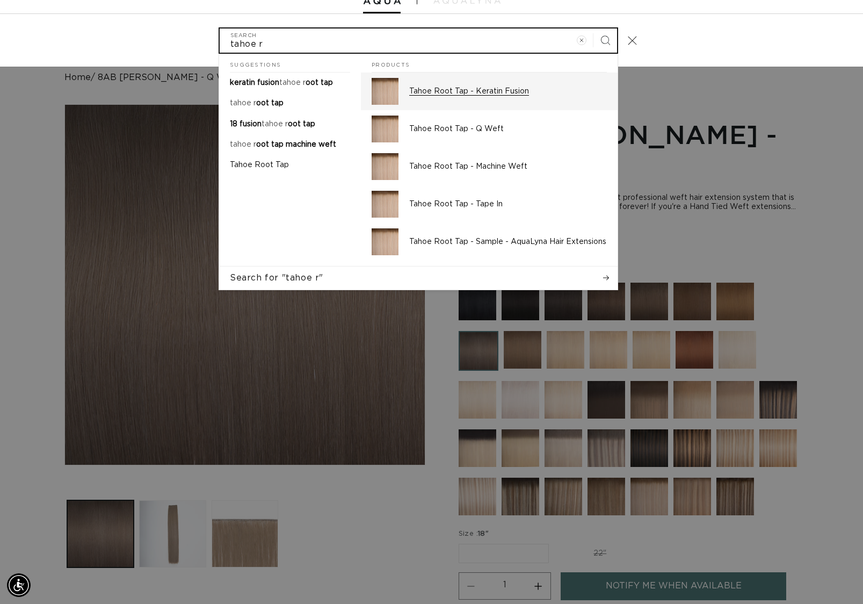
scroll to position [0, 1574]
type input "tahoe r"
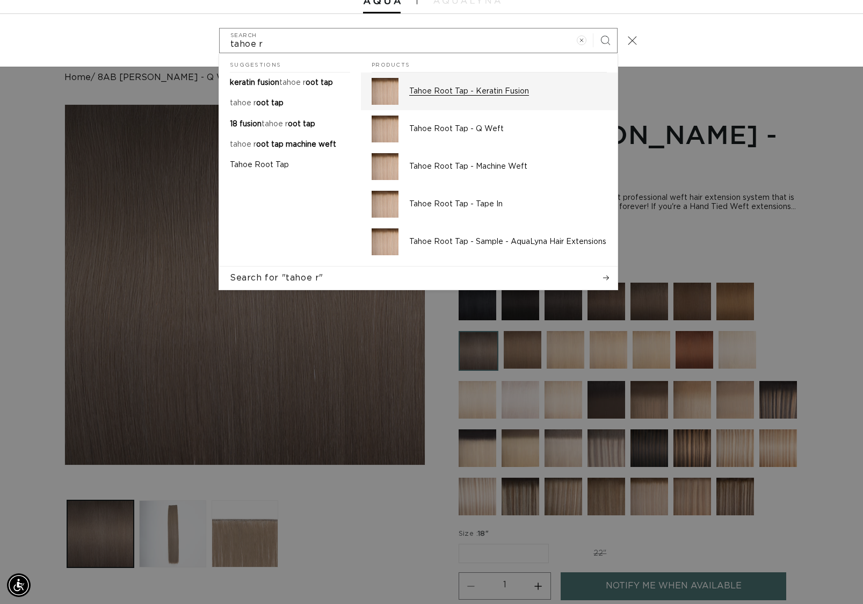
click at [503, 91] on p "Tahoe Root Tap - Keratin Fusion" at bounding box center [508, 92] width 198 height 10
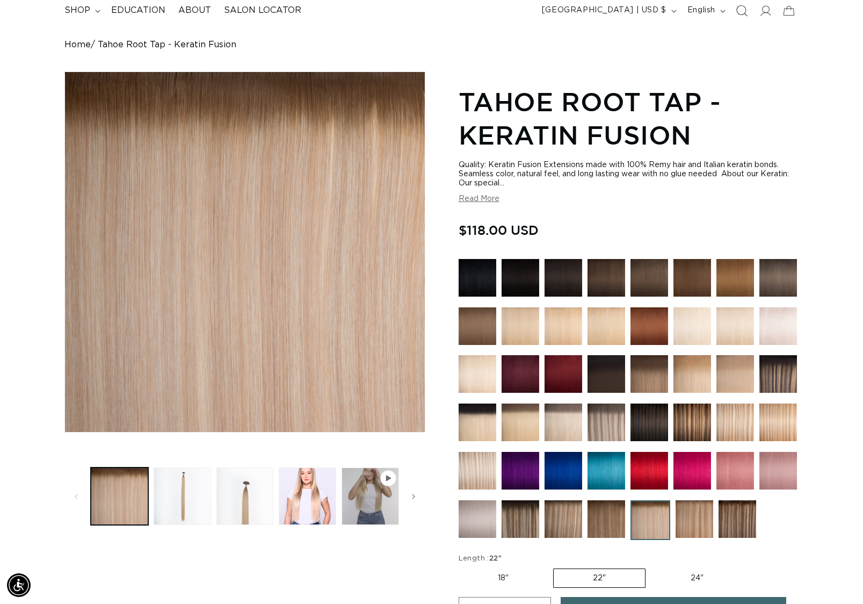
click at [744, 12] on icon "Search" at bounding box center [741, 10] width 11 height 11
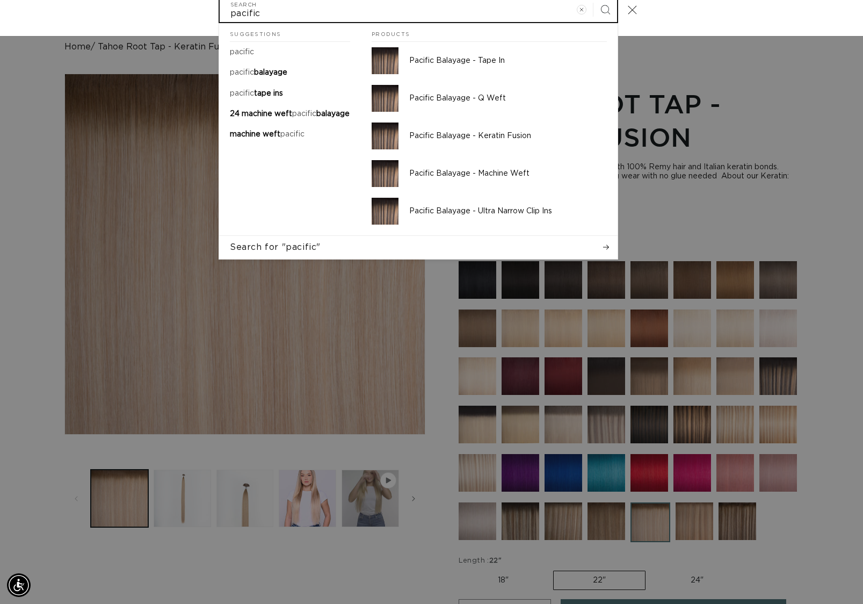
scroll to position [0, 1574]
type input "pacific"
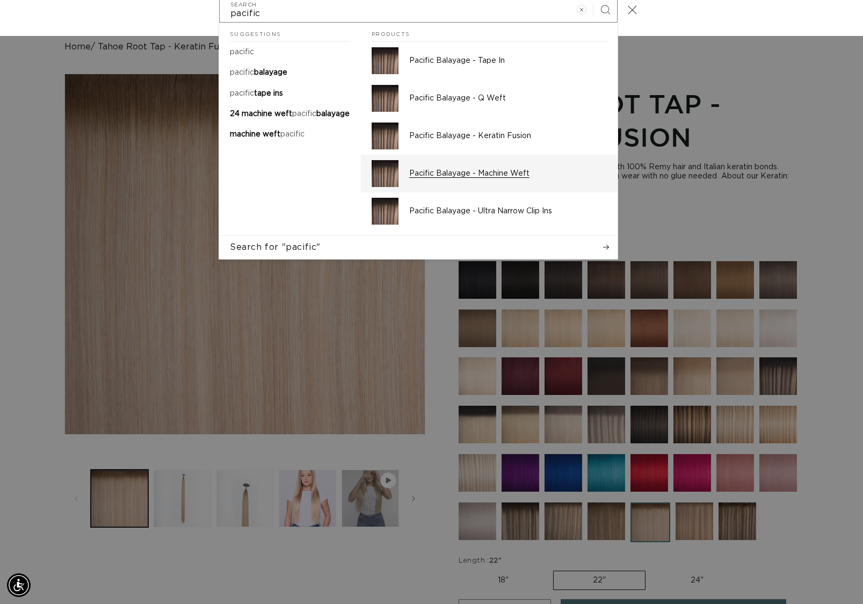
scroll to position [0, 0]
click at [510, 165] on div "Pacific Balayage - Machine Weft" at bounding box center [508, 173] width 198 height 27
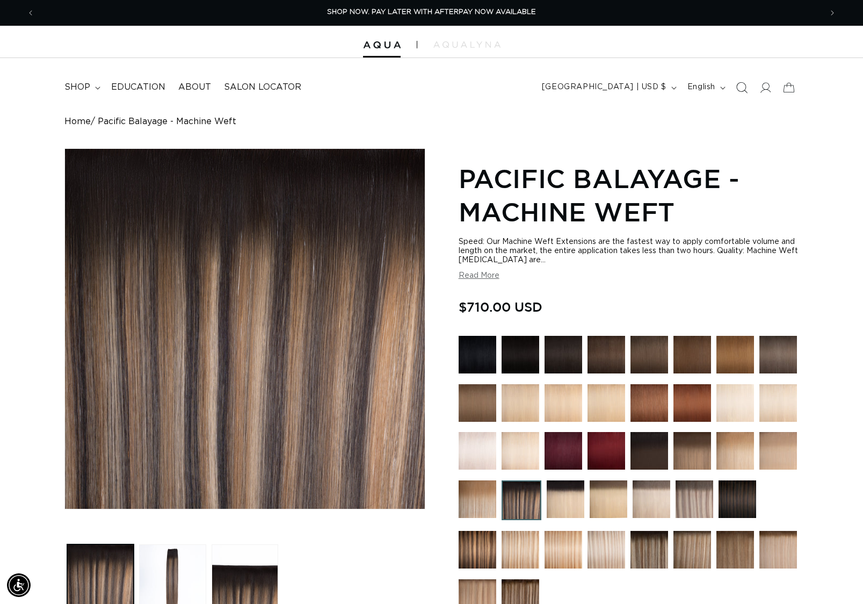
click at [739, 85] on icon "Search" at bounding box center [741, 87] width 11 height 11
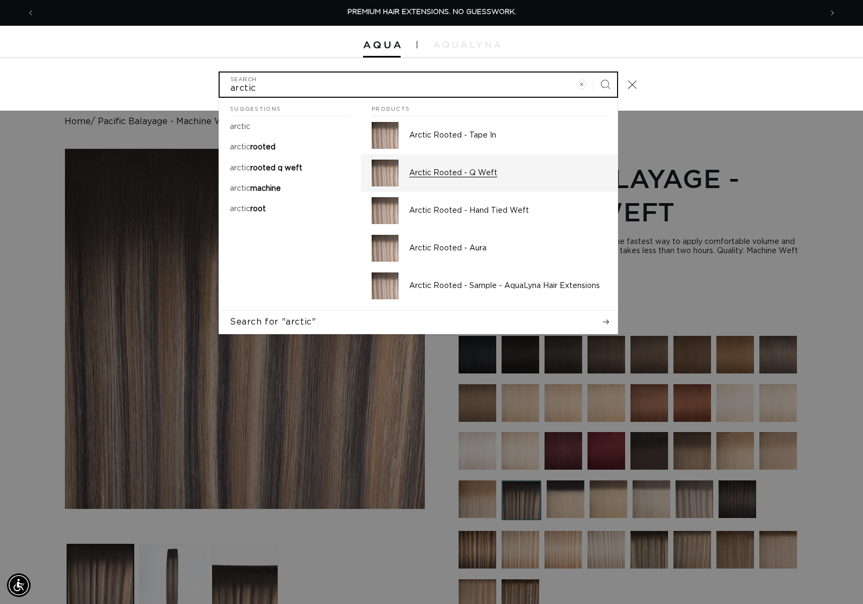
type input "arctic"
click at [487, 162] on div "Arctic Rooted - Q Weft" at bounding box center [508, 173] width 198 height 27
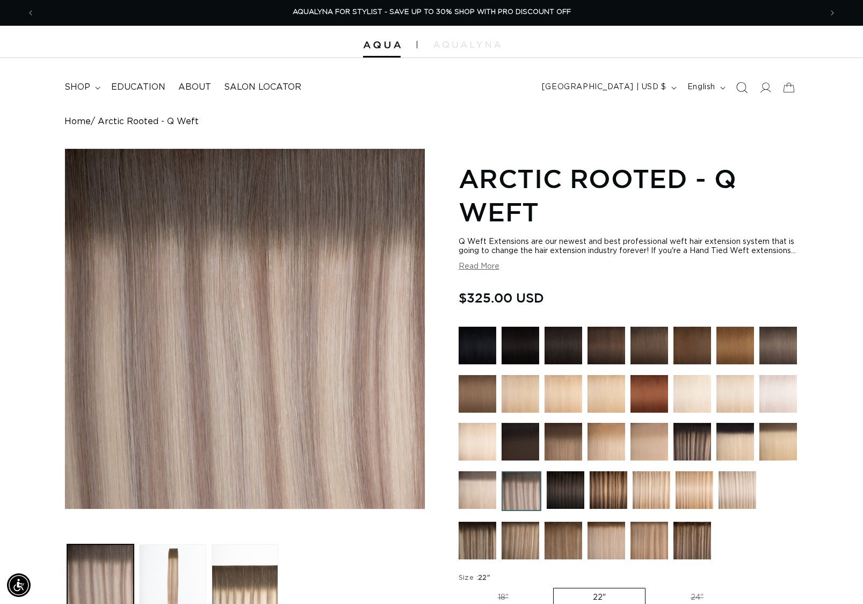
click at [737, 82] on icon "Search" at bounding box center [741, 87] width 11 height 11
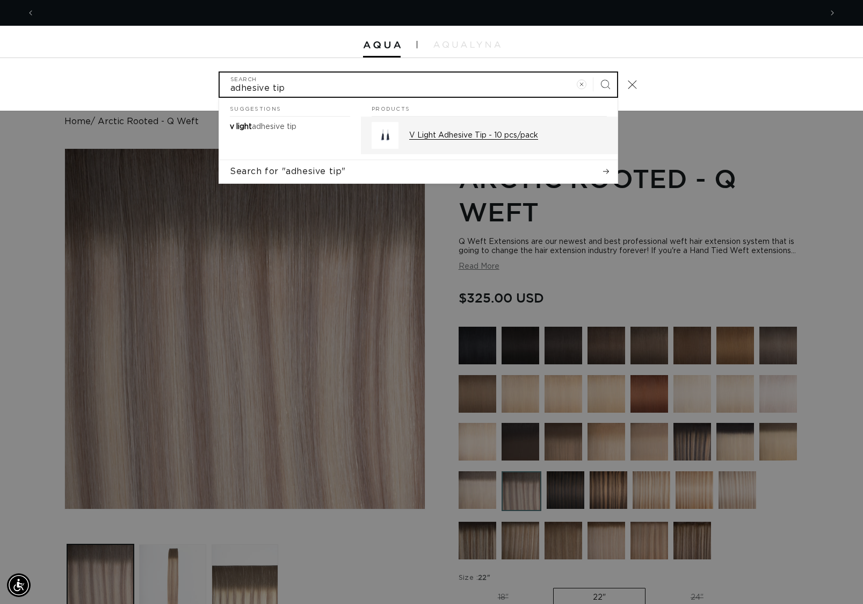
scroll to position [0, 787]
type input "adhesive tip"
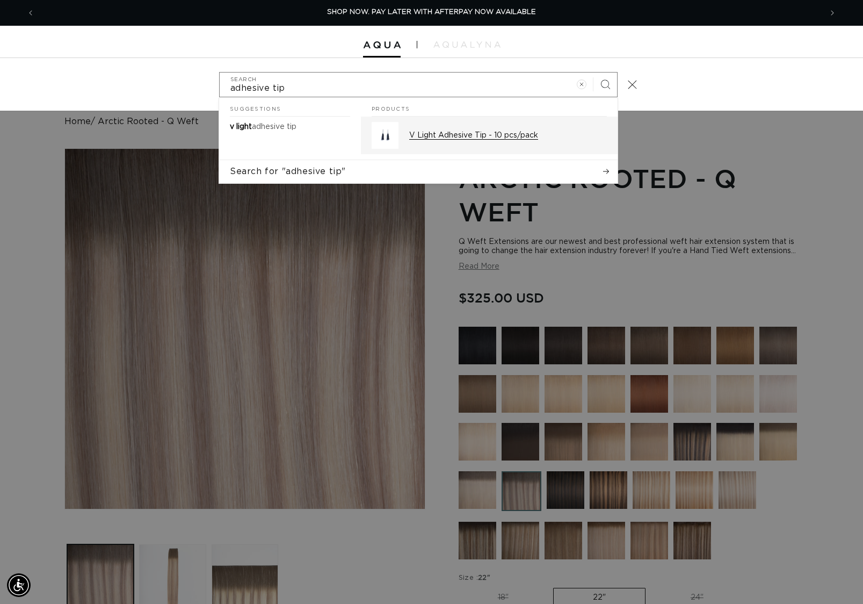
click at [509, 132] on p "V Light Adhesive Tip - 10 pcs/pack" at bounding box center [508, 136] width 198 height 10
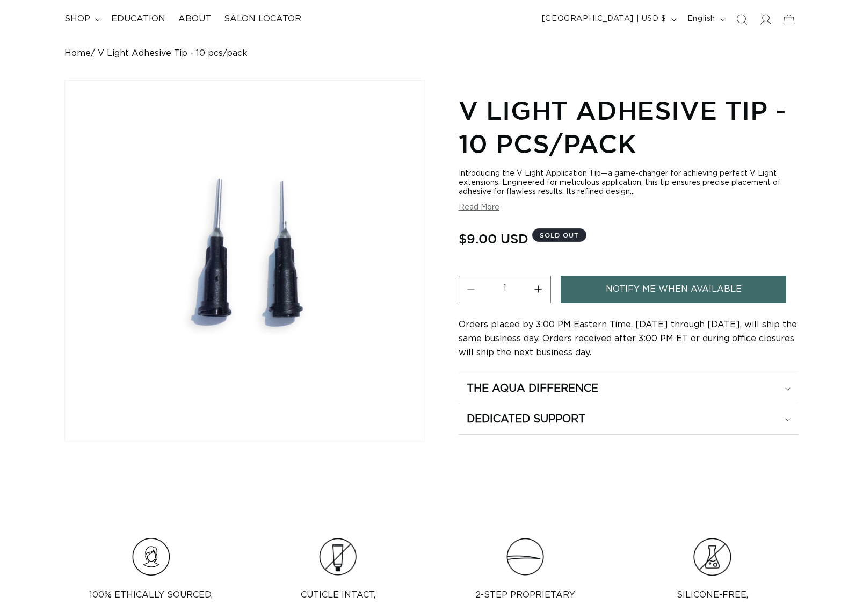
click at [506, 131] on h1 "V Light Adhesive Tip - 10 pcs/pack" at bounding box center [629, 126] width 340 height 67
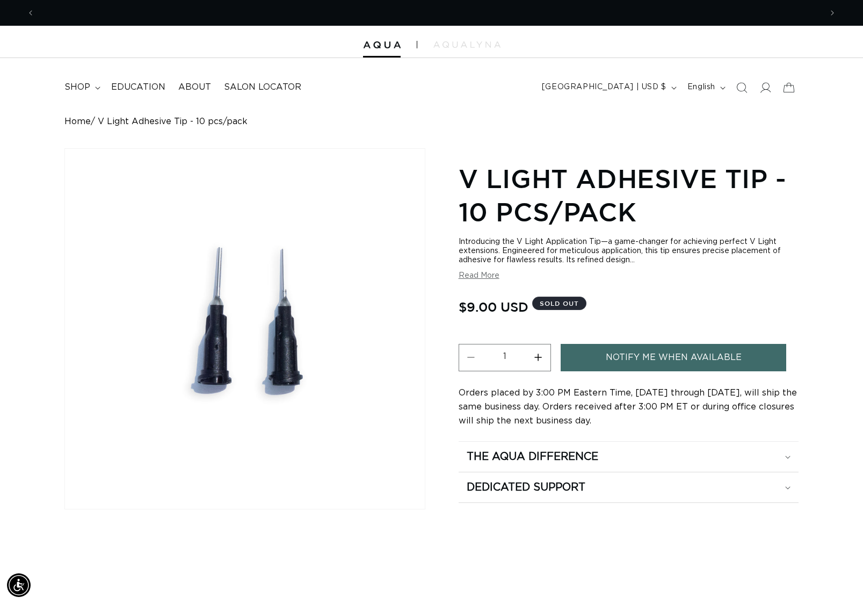
scroll to position [0, 787]
